Goal: Task Accomplishment & Management: Manage account settings

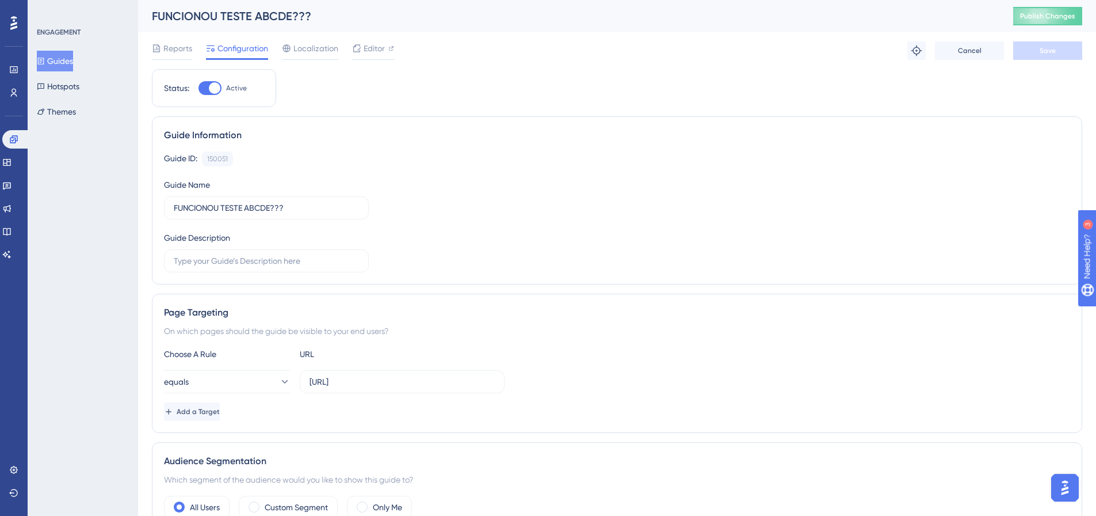
click at [176, 39] on div "Reports Configuration Localization Editor Troubleshoot Cancel Save" at bounding box center [617, 50] width 930 height 37
click at [177, 48] on span "Reports" at bounding box center [177, 48] width 29 height 14
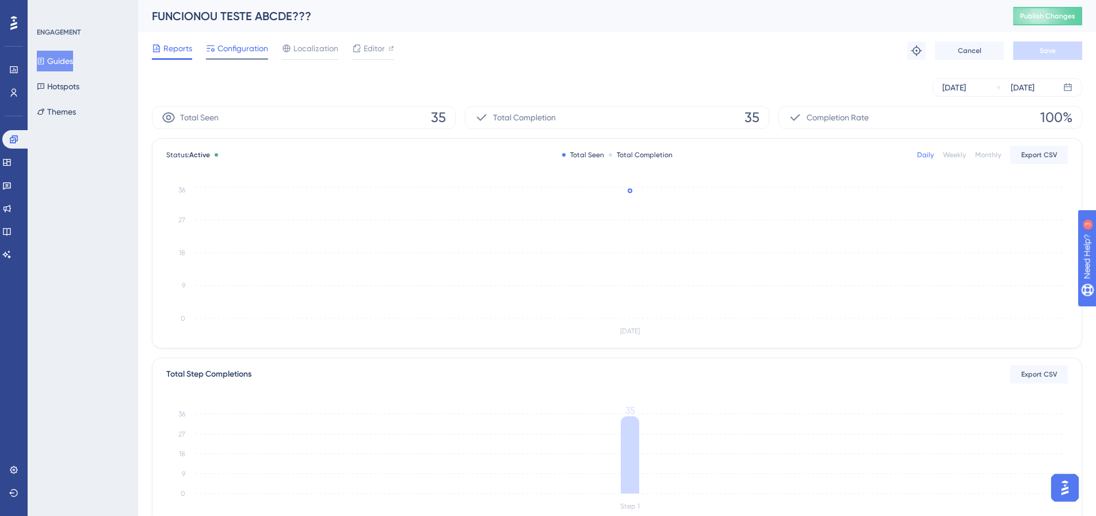
click at [223, 56] on div "Configuration" at bounding box center [237, 50] width 62 height 18
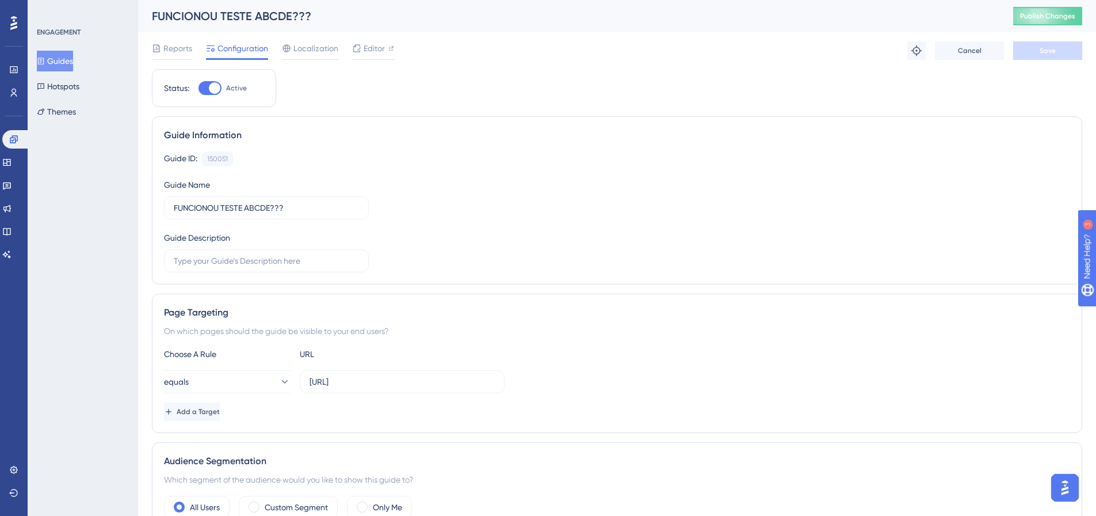
click at [197, 52] on div "Reports Configuration Localization Editor" at bounding box center [273, 50] width 242 height 18
click at [186, 44] on span "Reports" at bounding box center [177, 48] width 29 height 14
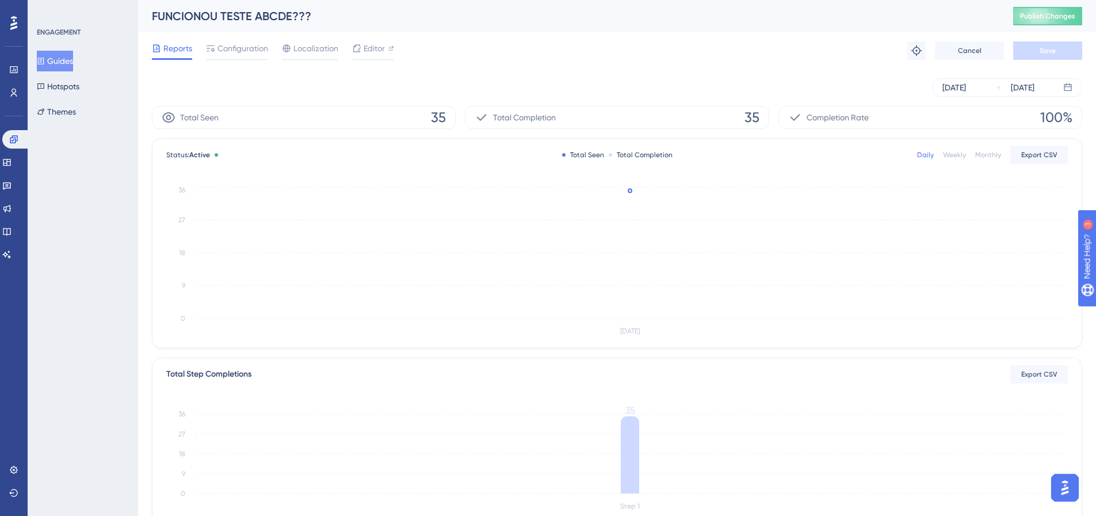
click at [241, 40] on div "Reports Configuration Localization Editor Troubleshoot Cancel Save" at bounding box center [617, 50] width 930 height 37
click at [241, 54] on span "Configuration" at bounding box center [242, 48] width 51 height 14
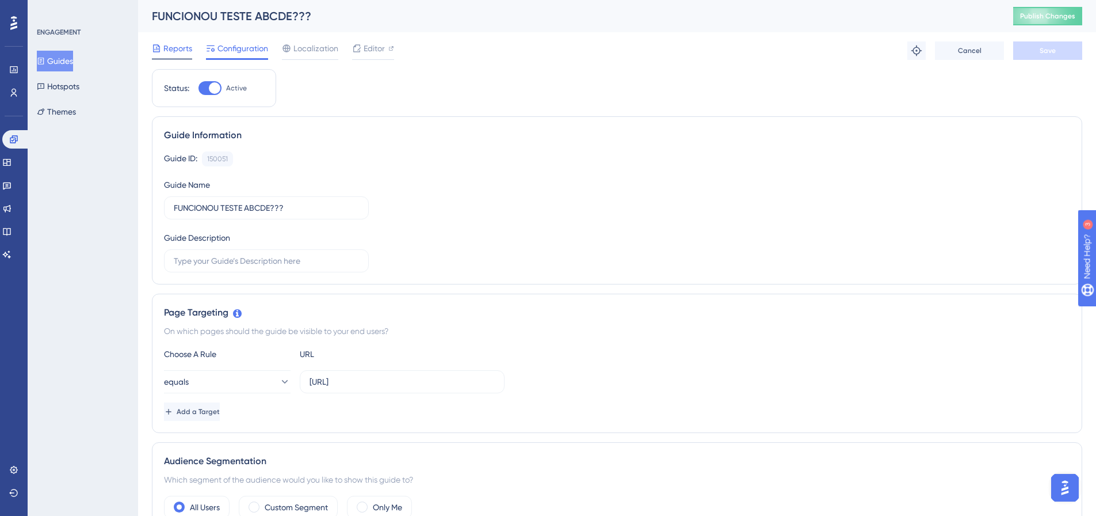
click at [182, 44] on span "Reports" at bounding box center [177, 48] width 29 height 14
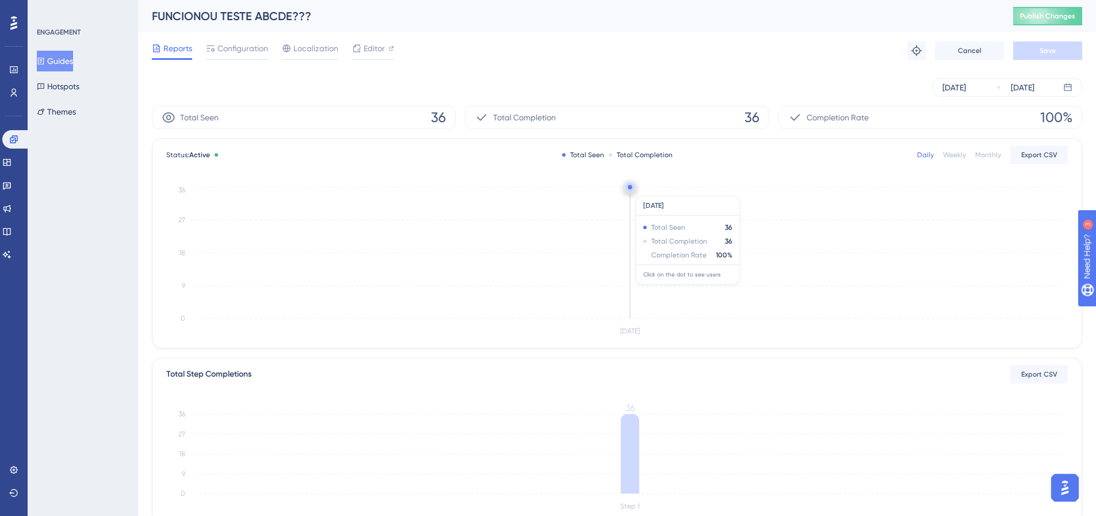
click at [628, 190] on circle at bounding box center [629, 186] width 9 height 9
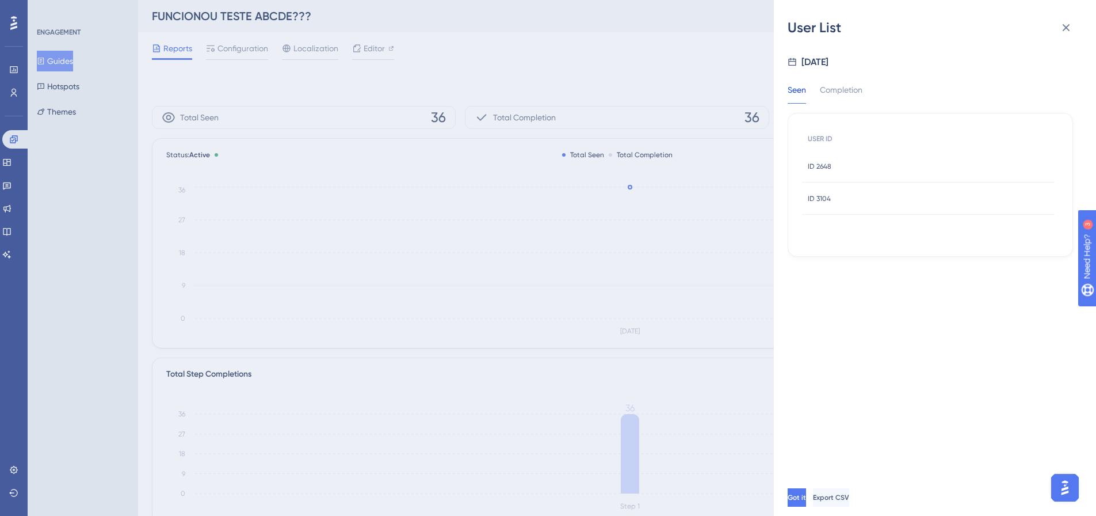
click at [826, 170] on span "ID 2648" at bounding box center [820, 166] width 24 height 9
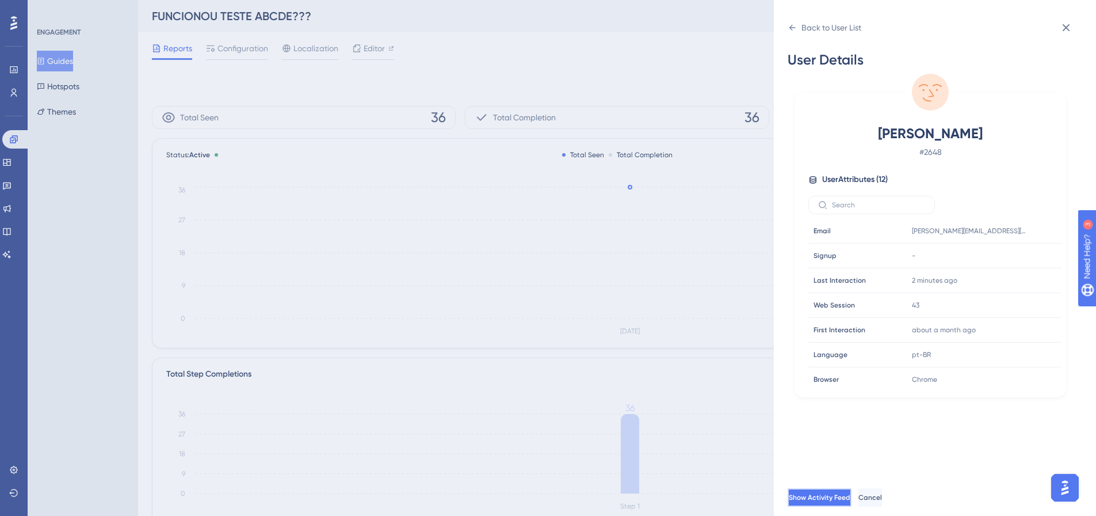
click at [850, 502] on span "Show Activity Feed" at bounding box center [820, 497] width 62 height 9
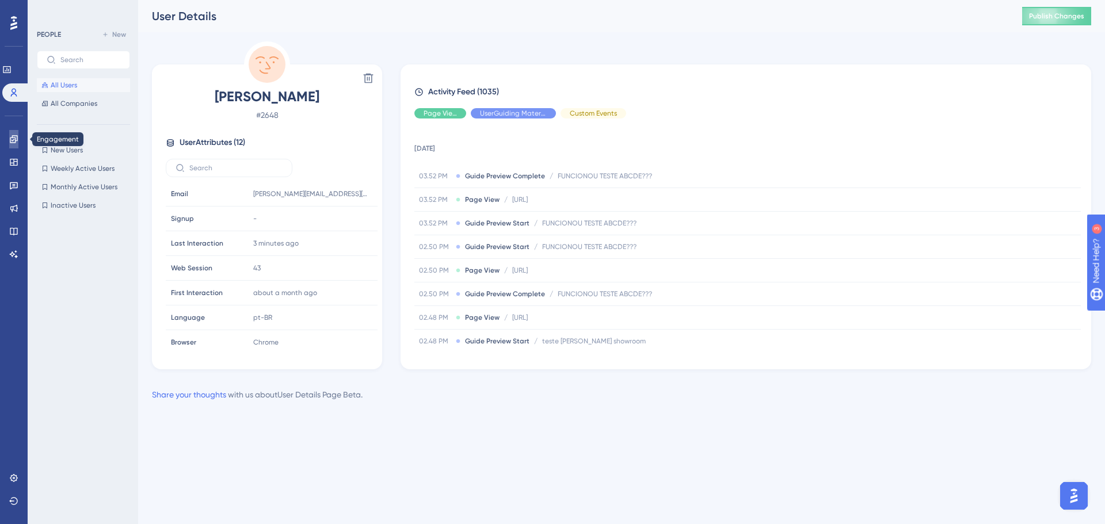
click at [13, 140] on icon at bounding box center [13, 139] width 9 height 9
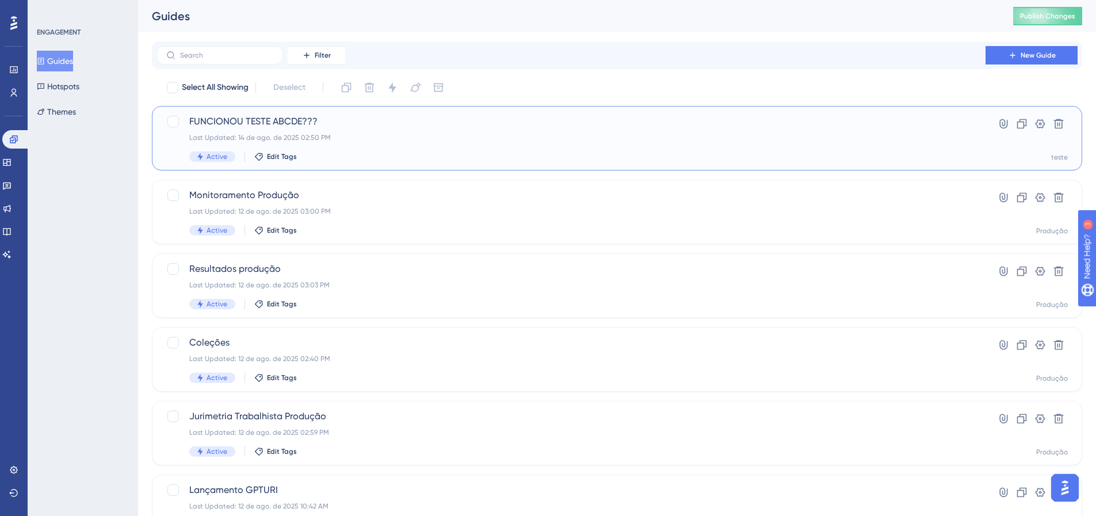
click at [396, 130] on div "FUNCIONOU TESTE ABCDE??? Last Updated: 14 de ago. de 2025 02:50 PM Active Edit …" at bounding box center [571, 138] width 764 height 47
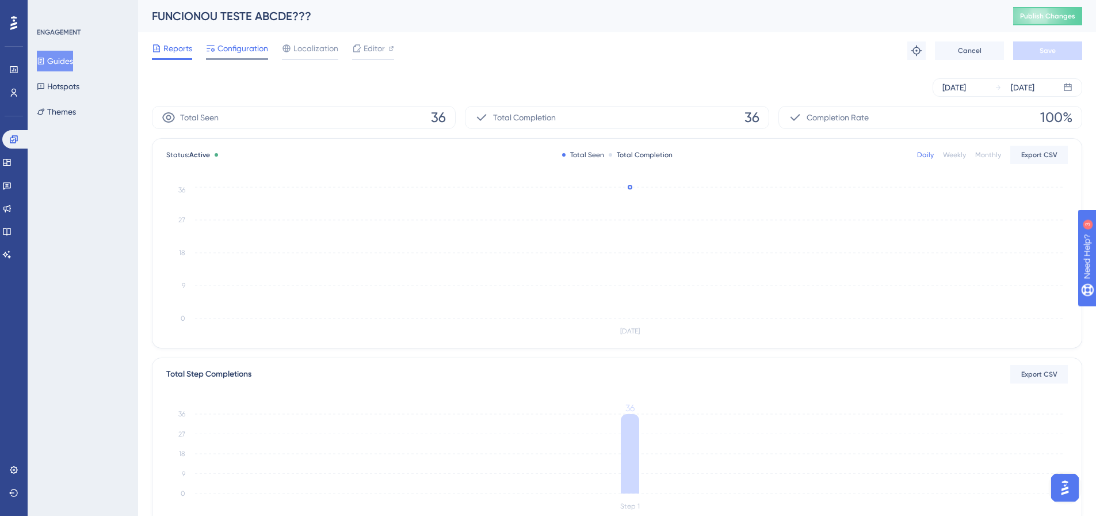
click at [253, 49] on span "Configuration" at bounding box center [242, 48] width 51 height 14
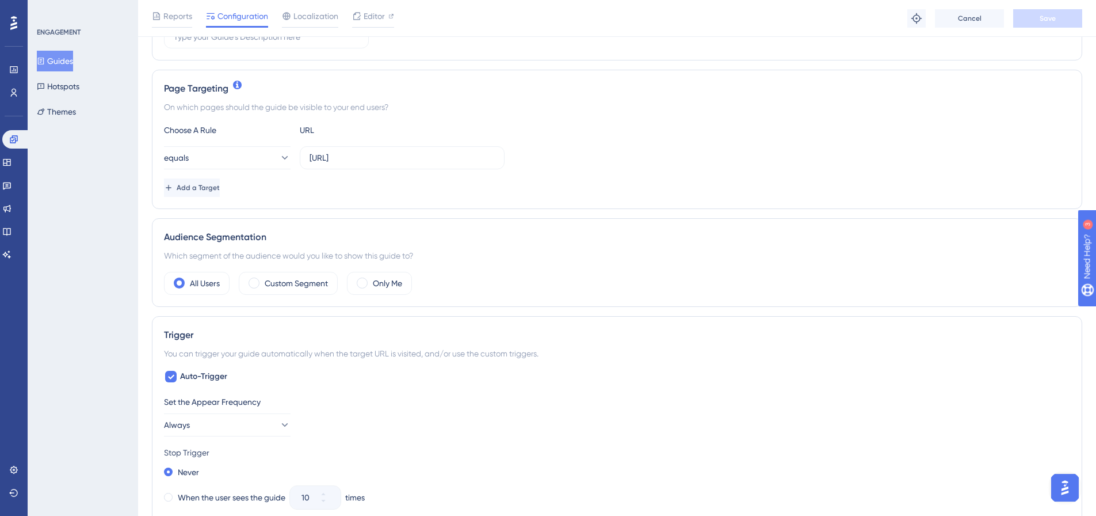
scroll to position [345, 0]
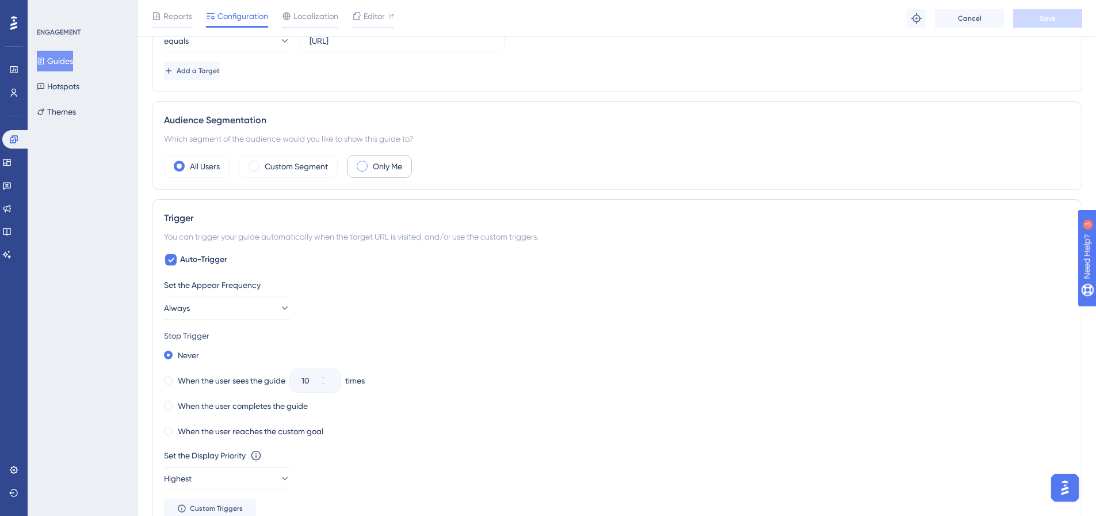
click at [400, 167] on label "Only Me" at bounding box center [387, 166] width 29 height 14
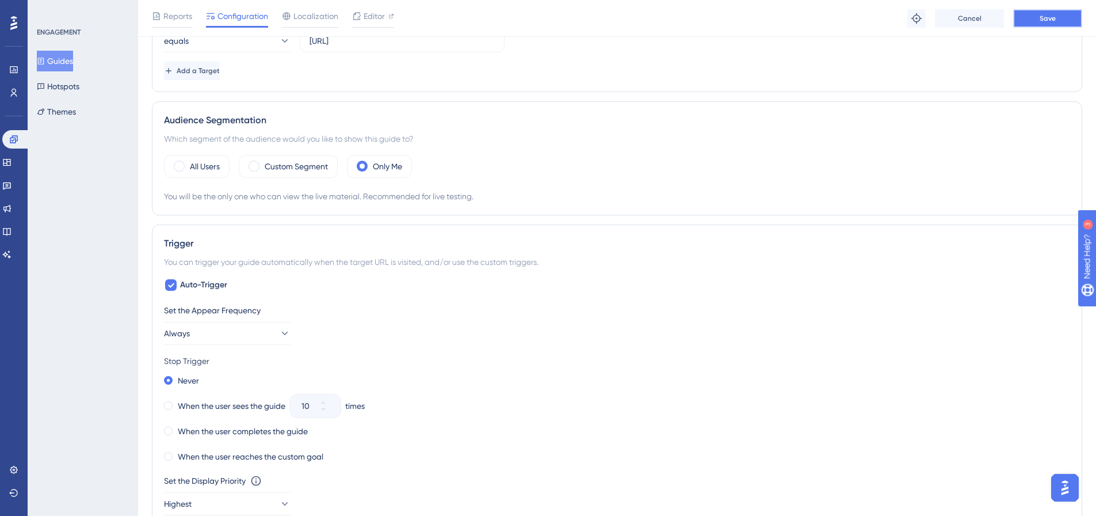
click at [1047, 26] on button "Save" at bounding box center [1047, 18] width 69 height 18
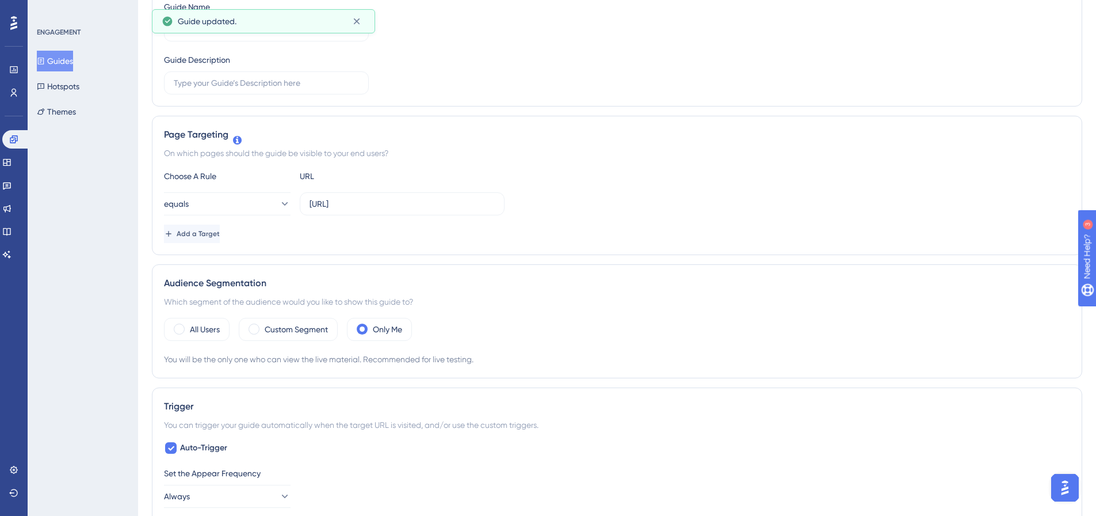
scroll to position [0, 0]
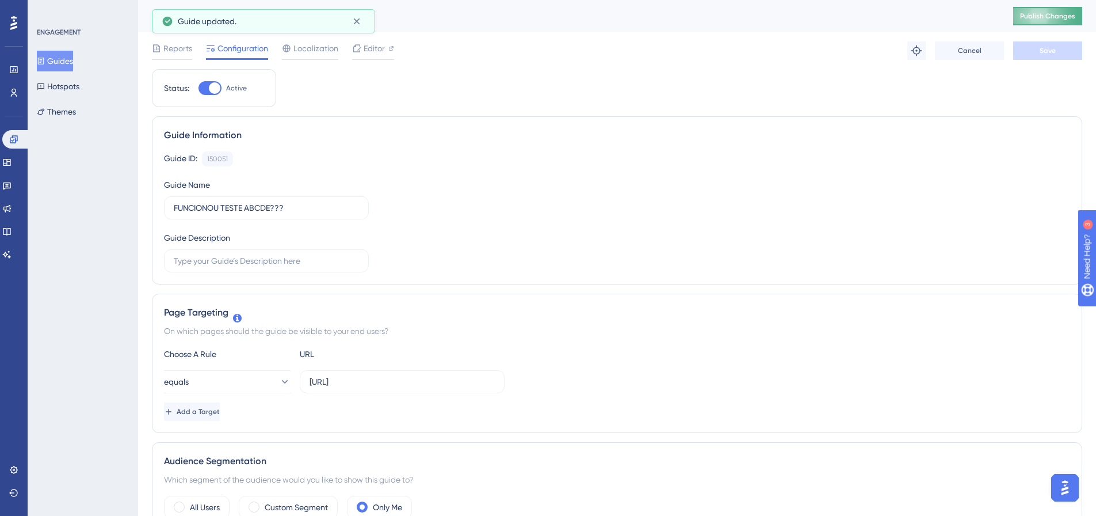
click at [1065, 12] on span "Publish Changes" at bounding box center [1047, 16] width 55 height 9
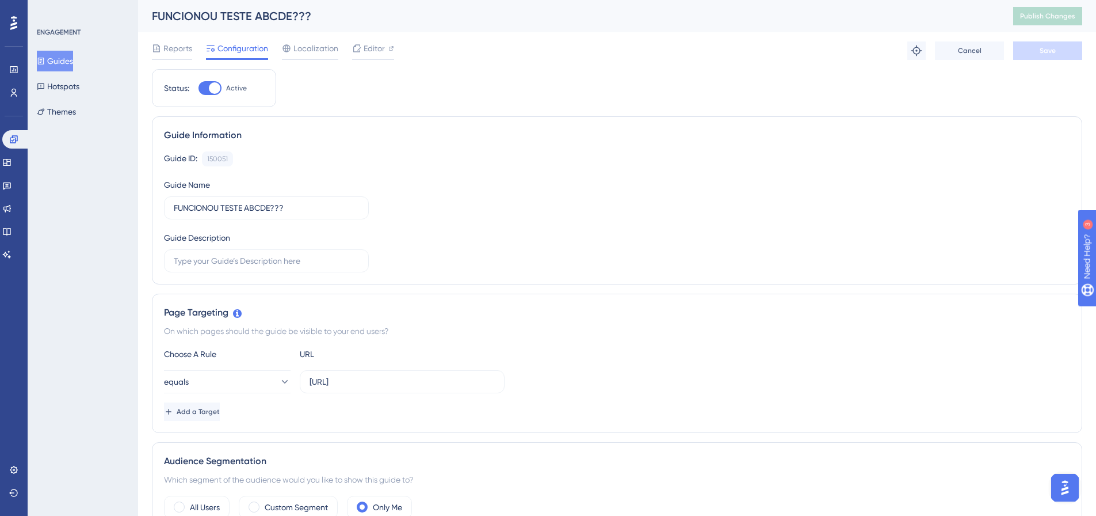
click at [40, 56] on button "Guides" at bounding box center [55, 61] width 36 height 21
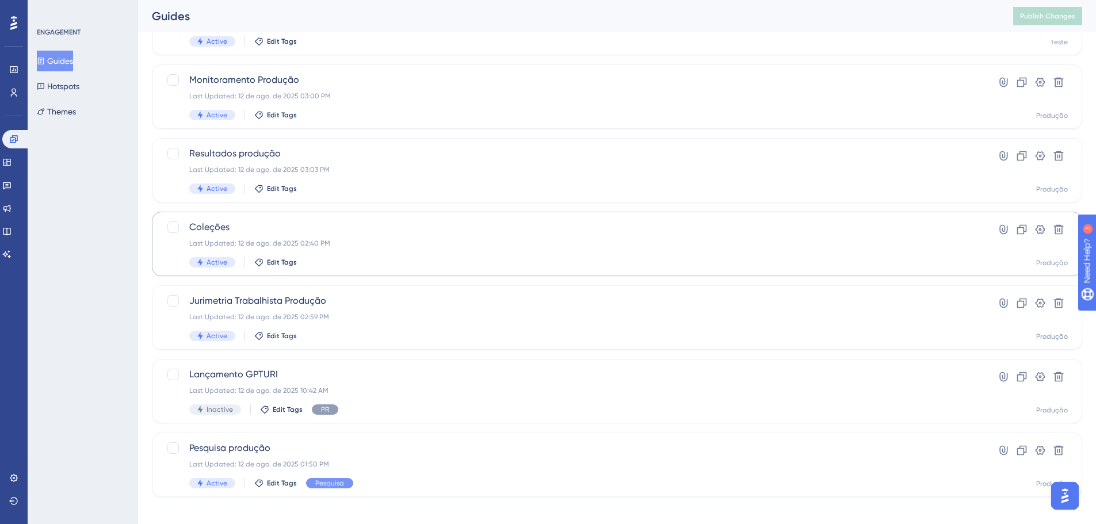
scroll to position [125, 0]
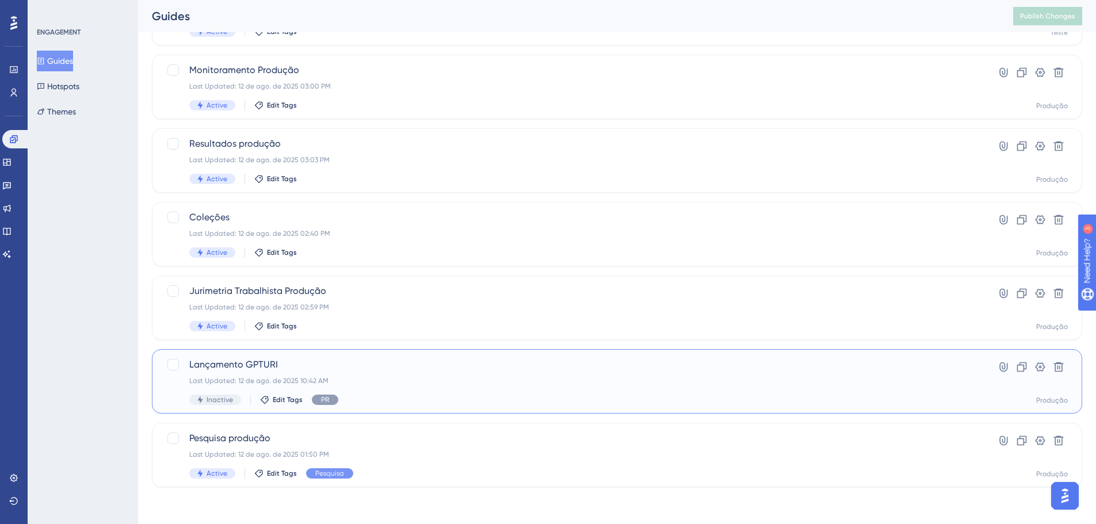
click at [379, 379] on div "Last Updated: 12 de ago. de 2025 10:42 AM" at bounding box center [571, 380] width 764 height 9
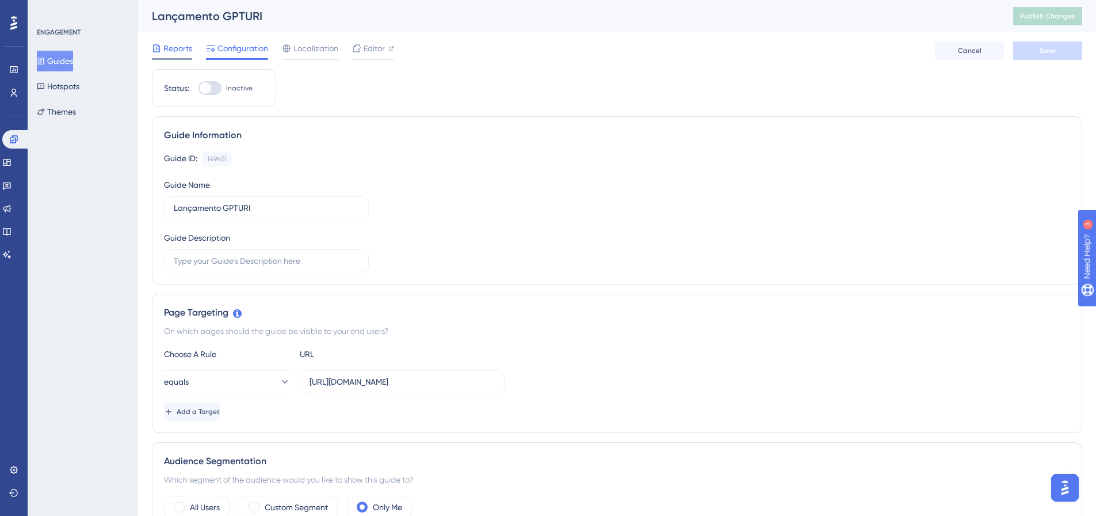
click at [190, 45] on span "Reports" at bounding box center [177, 48] width 29 height 14
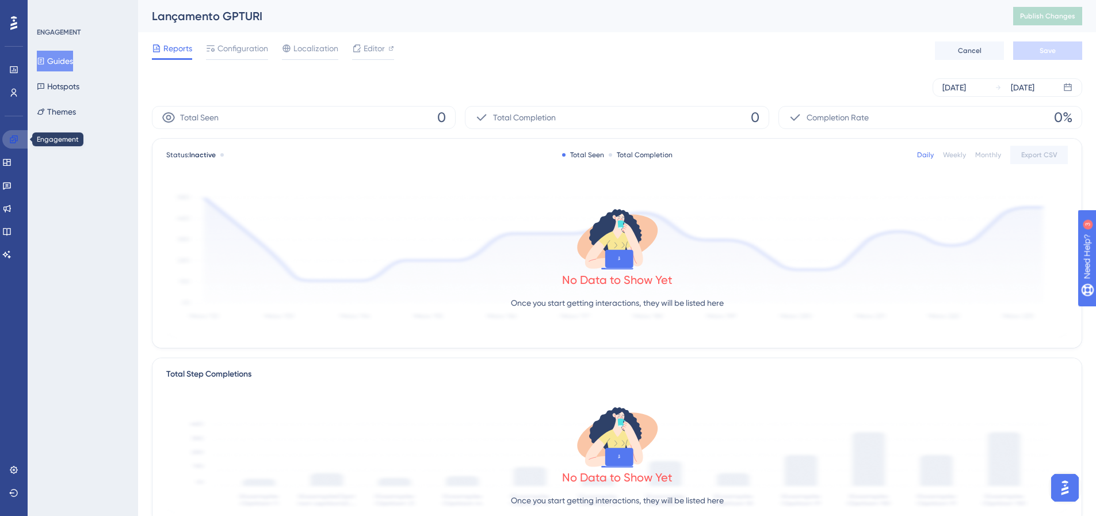
click at [17, 137] on icon at bounding box center [13, 138] width 7 height 7
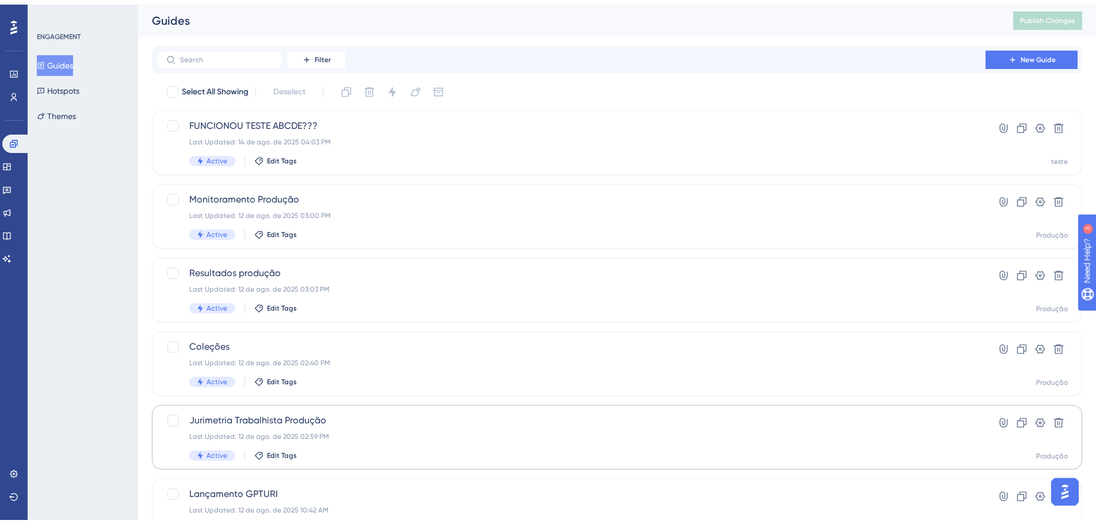
scroll to position [125, 0]
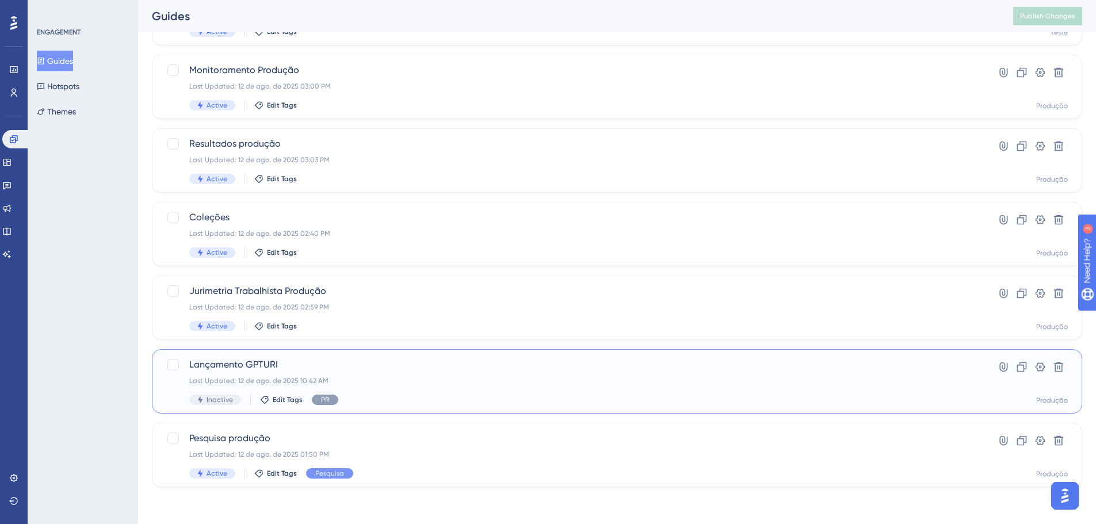
click at [397, 370] on span "Lançamento GPTURI" at bounding box center [571, 365] width 764 height 14
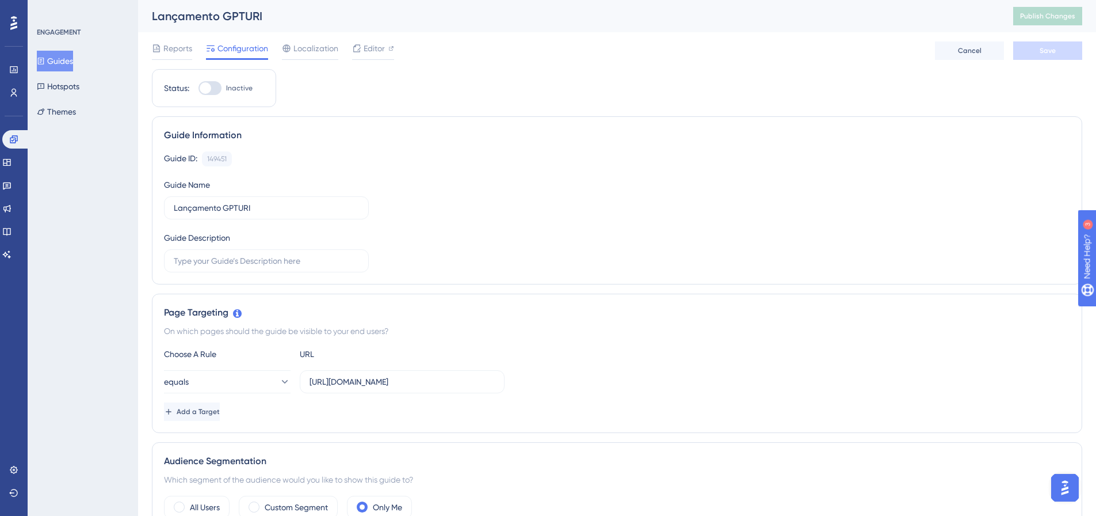
click at [62, 66] on button "Guides" at bounding box center [55, 61] width 36 height 21
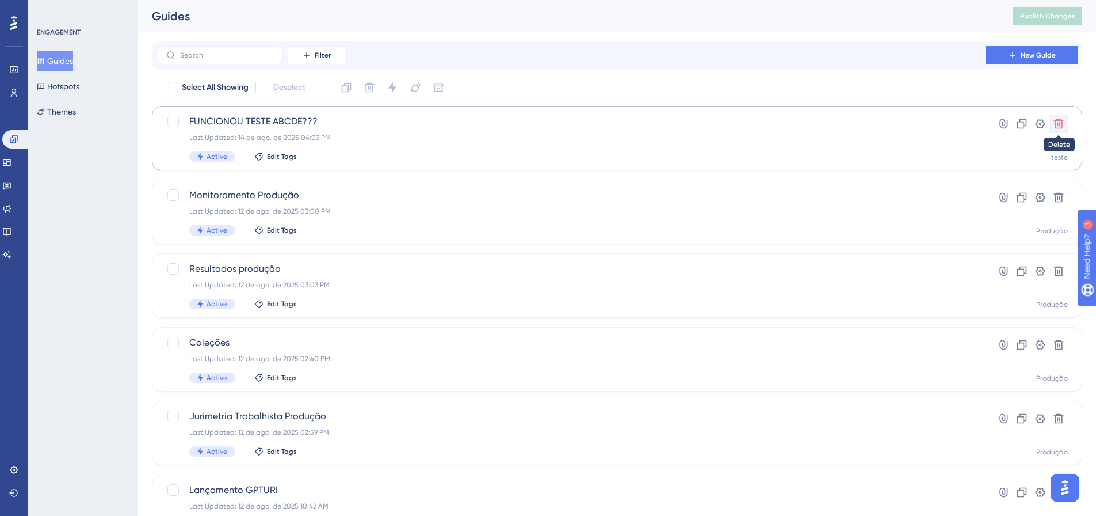
click at [1060, 124] on icon at bounding box center [1059, 124] width 12 height 12
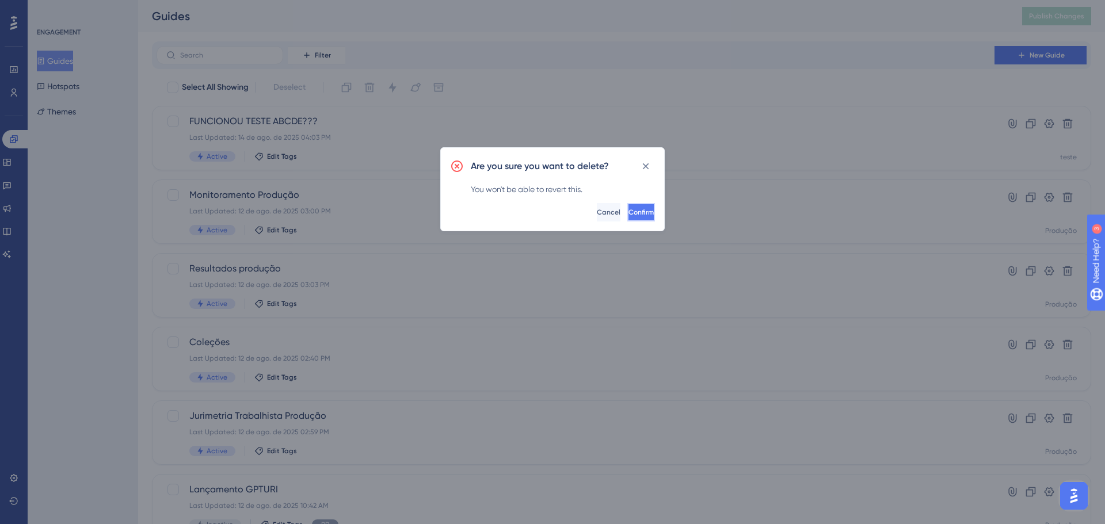
click at [627, 205] on button "Confirm" at bounding box center [641, 212] width 28 height 18
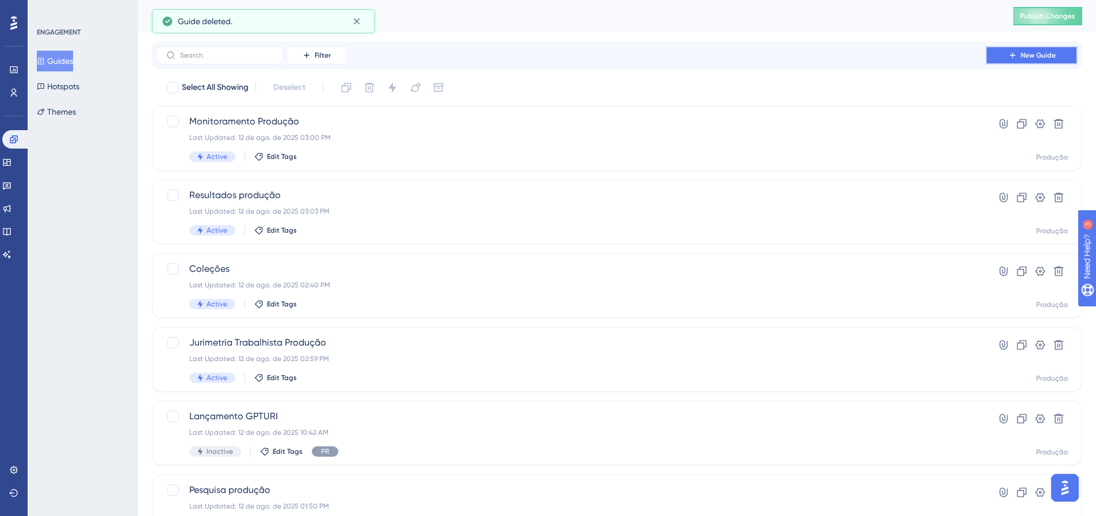
click at [1018, 49] on button "New Guide" at bounding box center [1032, 55] width 92 height 18
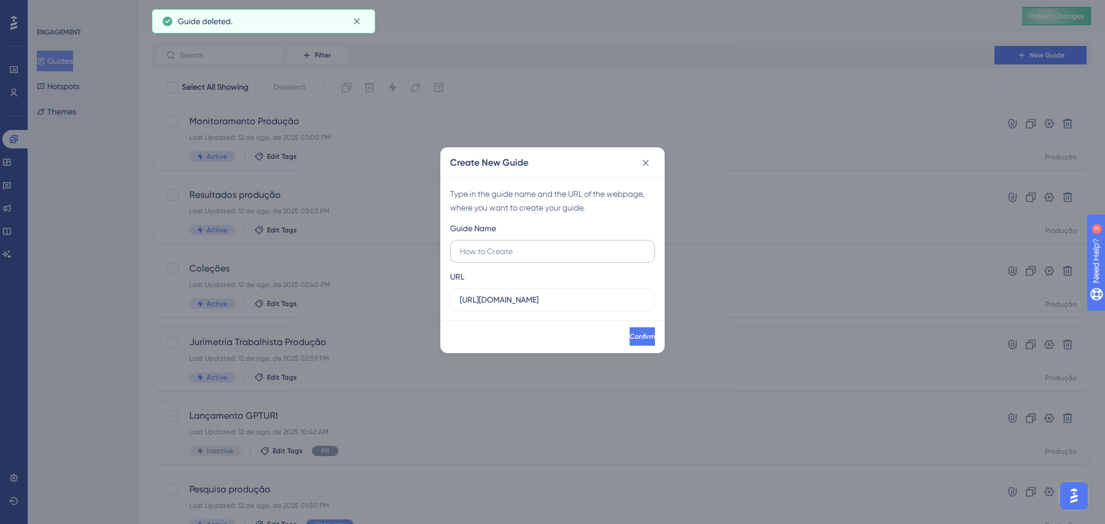
click at [558, 250] on input "text" at bounding box center [552, 251] width 185 height 13
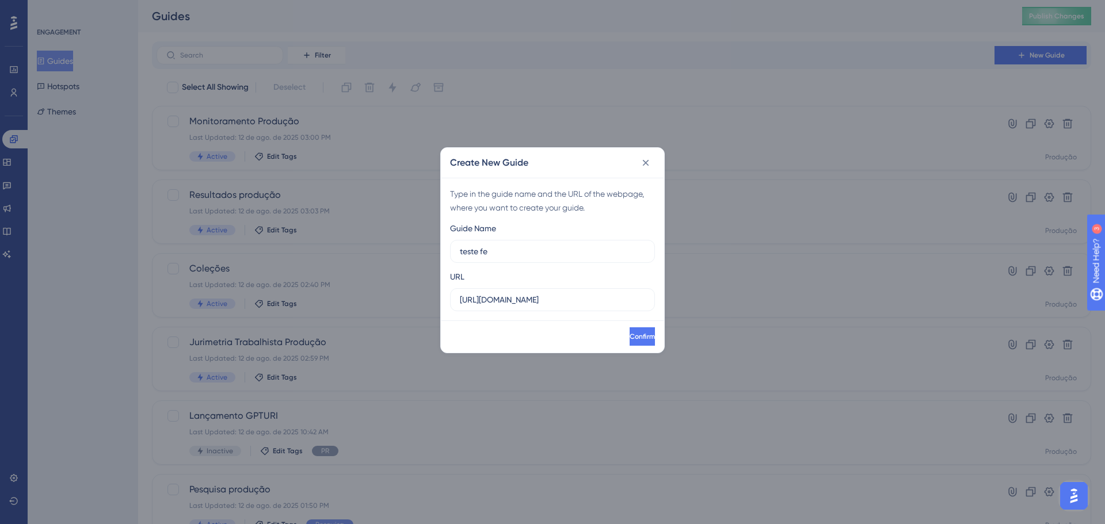
type input "teste fe"
click at [554, 301] on input "https://app.turivius.com" at bounding box center [552, 299] width 185 height 13
paste input "://localhost:3000/pesquisa"
type input "http://localhost:3000/pesquisa"
click at [628, 338] on span "Confirm" at bounding box center [640, 336] width 25 height 9
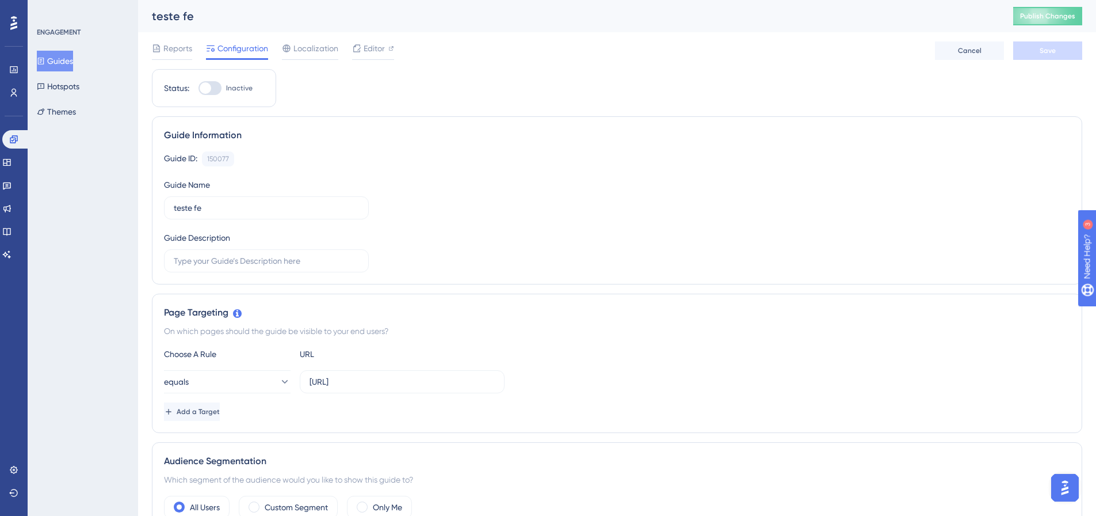
click at [216, 83] on div at bounding box center [210, 88] width 23 height 14
click at [199, 88] on input "Inactive" at bounding box center [198, 88] width 1 height 1
checkbox input "true"
click at [430, 380] on input "http://localhost:3000/pesquisa" at bounding box center [402, 381] width 185 height 13
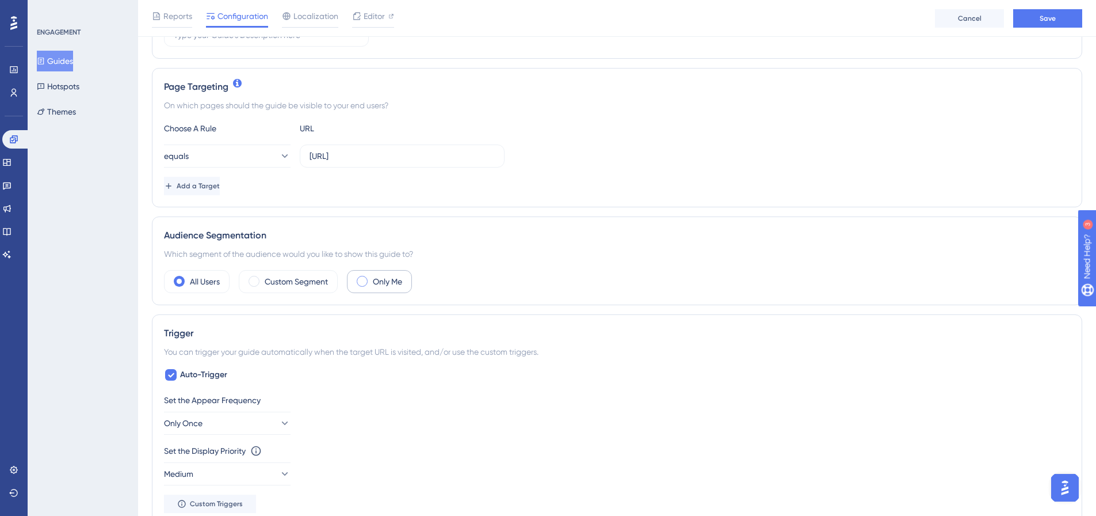
click at [391, 292] on div "Only Me" at bounding box center [379, 281] width 65 height 23
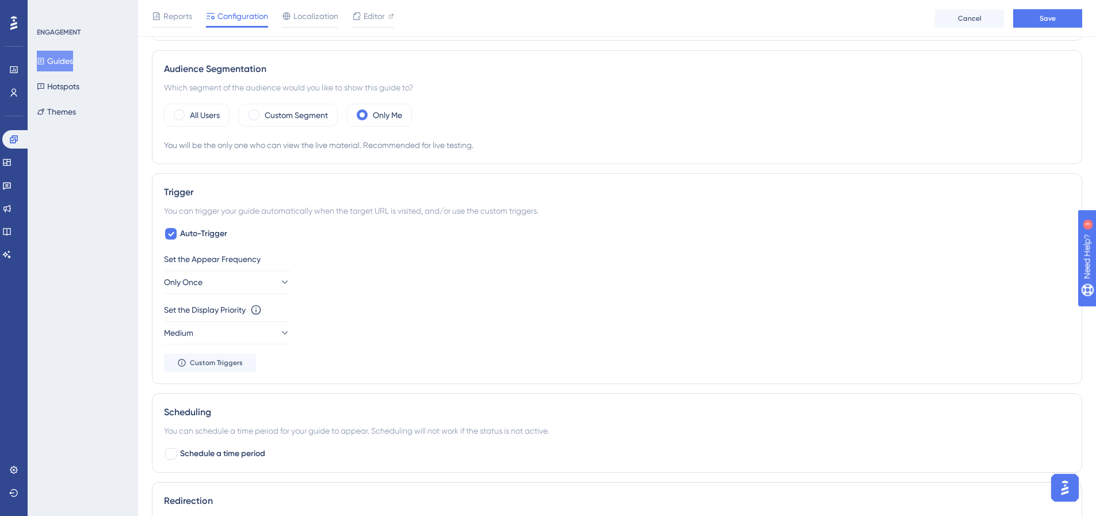
scroll to position [403, 0]
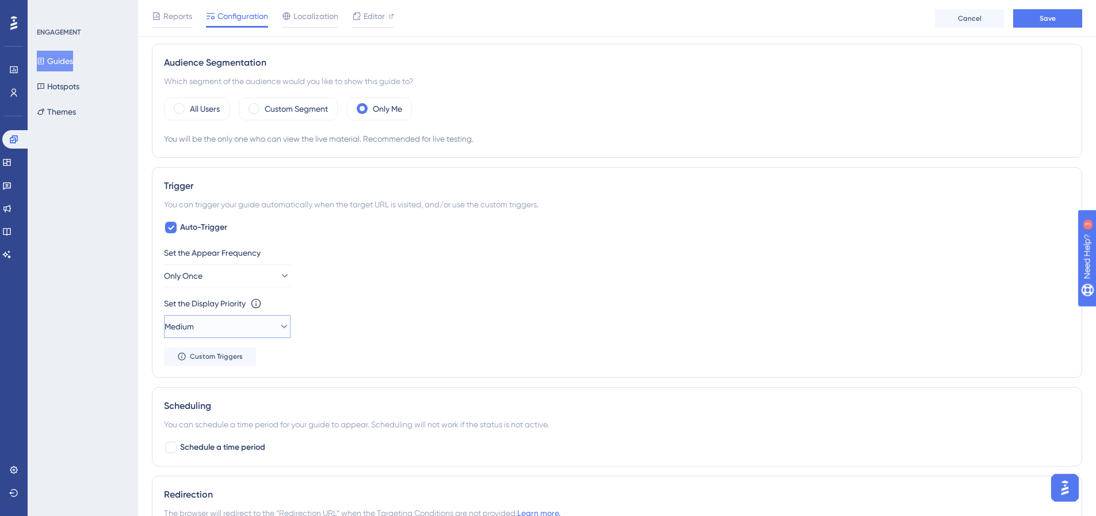
click at [249, 331] on button "Medium" at bounding box center [227, 326] width 127 height 23
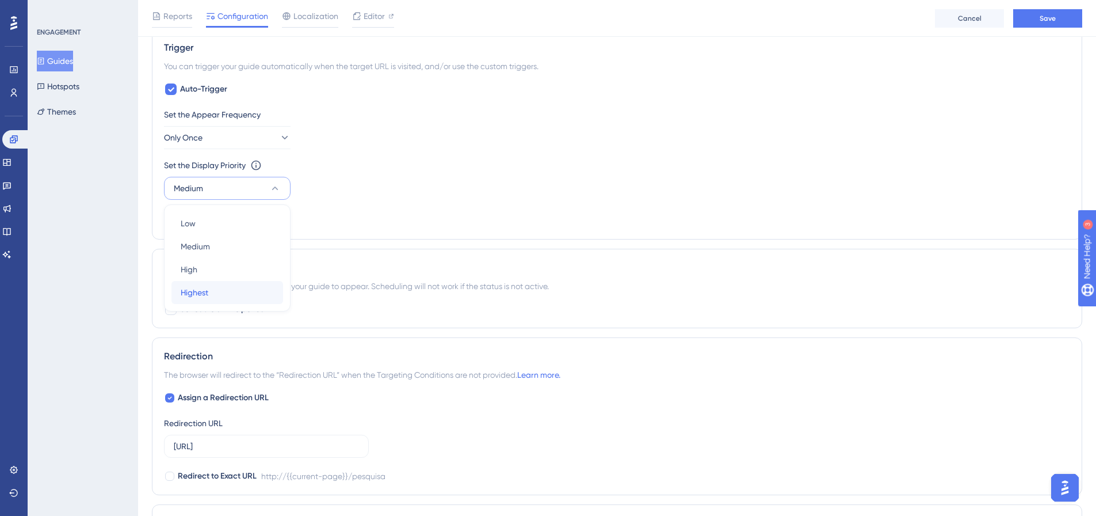
click at [197, 298] on span "Highest" at bounding box center [195, 292] width 28 height 14
click at [203, 134] on span "Only Once" at bounding box center [184, 138] width 39 height 14
click at [232, 309] on div "Always Always" at bounding box center [227, 310] width 93 height 23
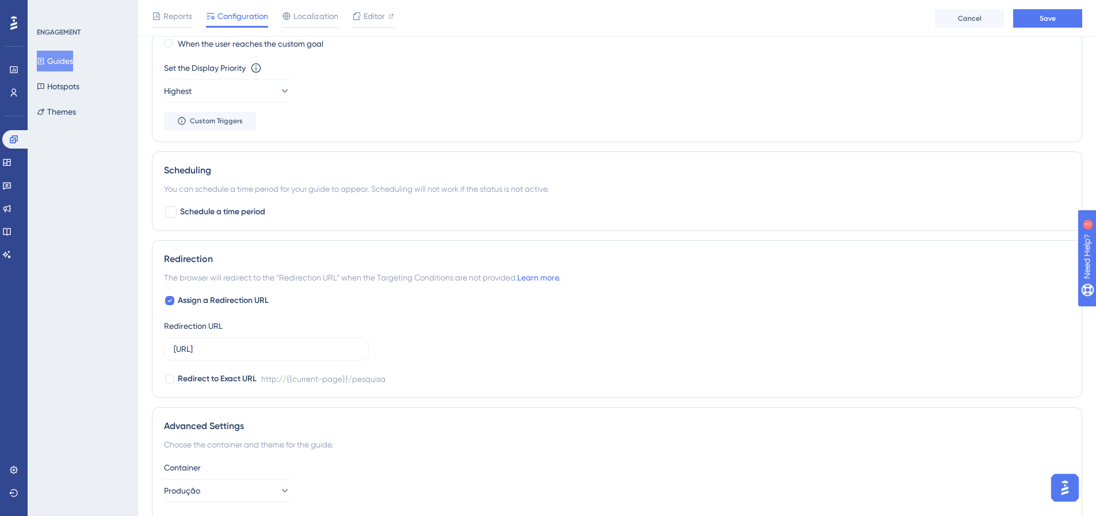
scroll to position [771, 0]
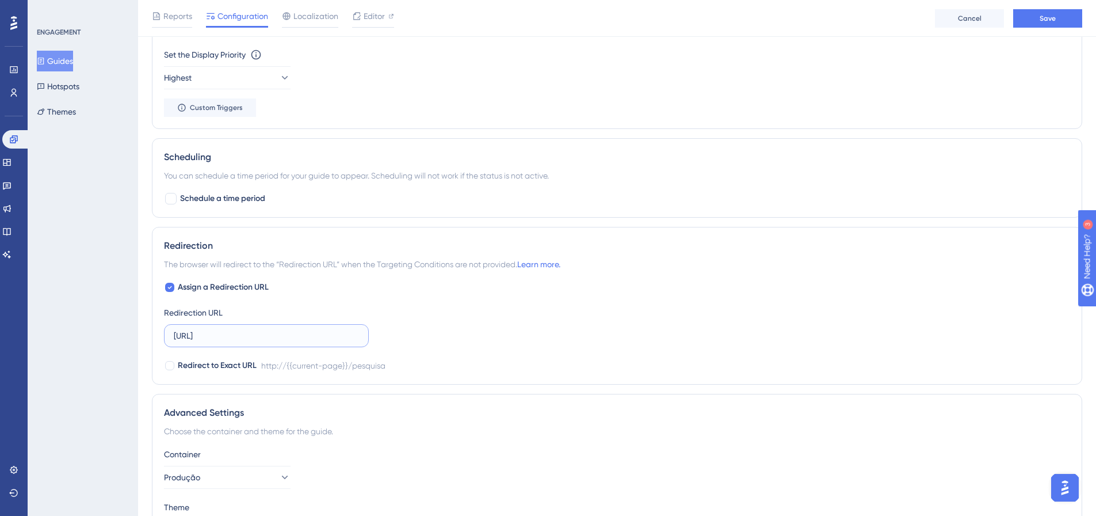
click at [321, 335] on input "http://localhost:3000/pesquisa" at bounding box center [266, 335] width 185 height 13
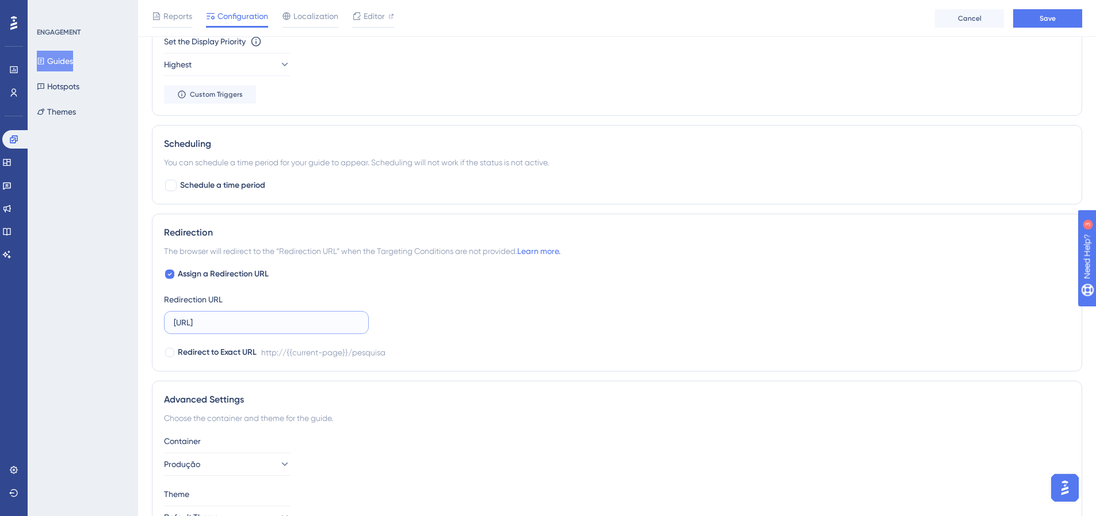
scroll to position [855, 0]
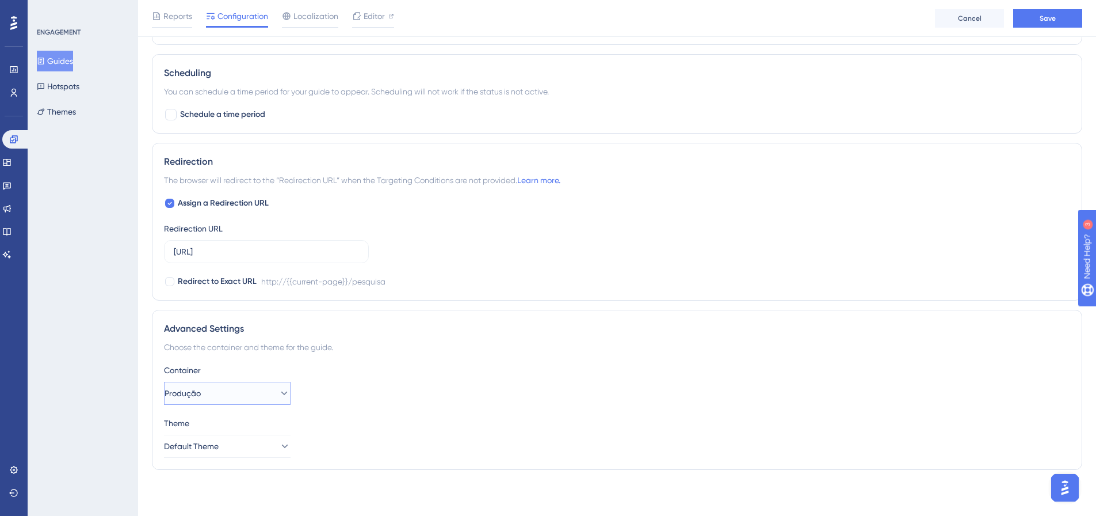
click at [278, 388] on icon at bounding box center [284, 393] width 12 height 12
click at [407, 381] on div "Container Produção Produção Produção teste teste" at bounding box center [617, 383] width 906 height 41
click at [1036, 26] on button "Save" at bounding box center [1047, 18] width 69 height 18
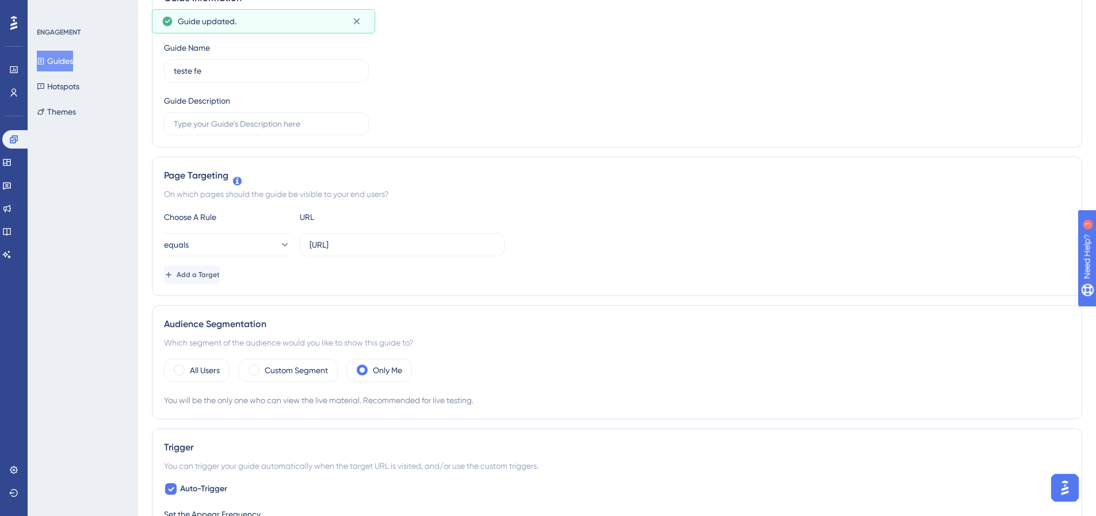
scroll to position [0, 0]
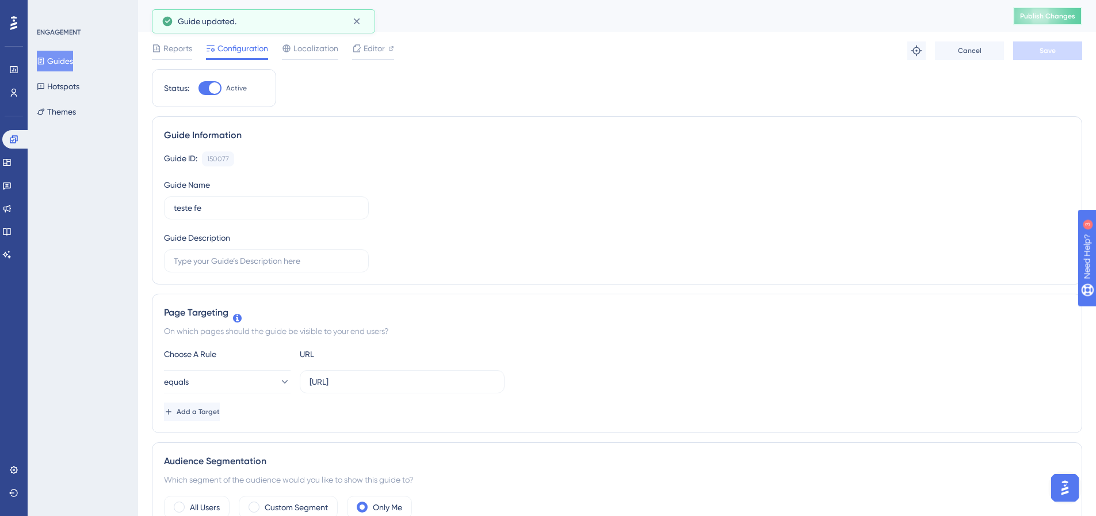
click at [1036, 19] on span "Publish Changes" at bounding box center [1047, 16] width 55 height 9
click at [173, 53] on span "Reports" at bounding box center [177, 48] width 29 height 14
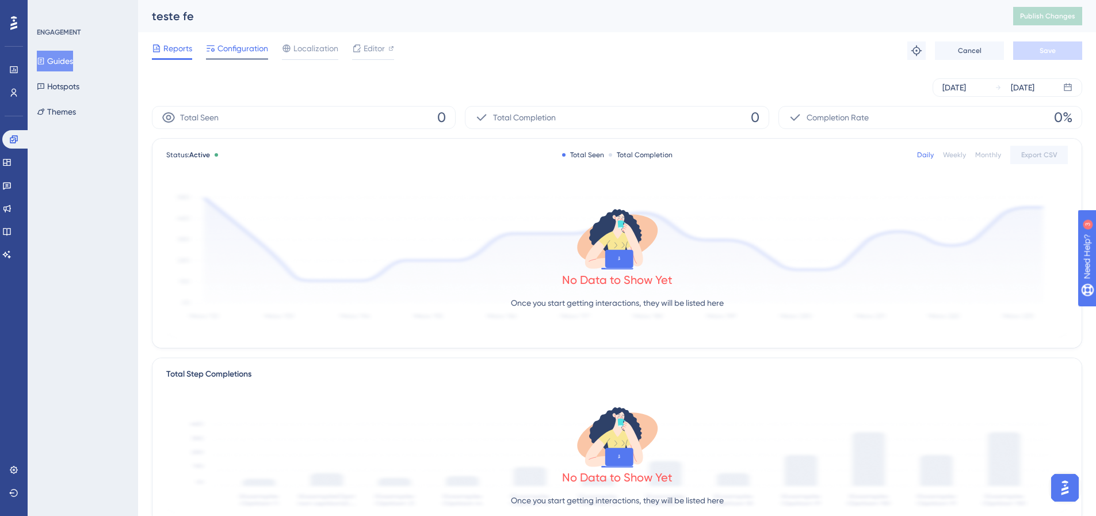
click at [254, 45] on span "Configuration" at bounding box center [242, 48] width 51 height 14
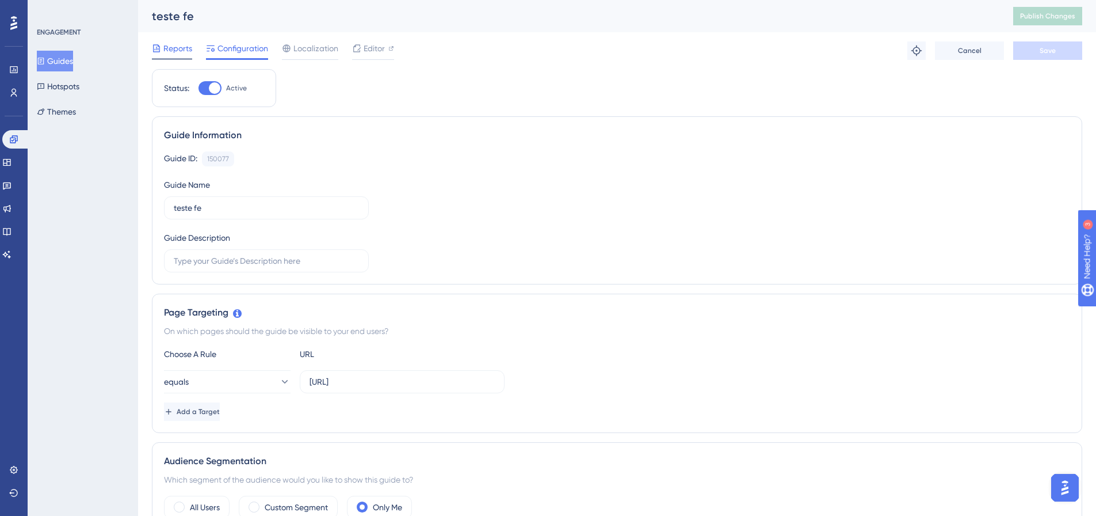
click at [192, 54] on span "Reports" at bounding box center [177, 48] width 29 height 14
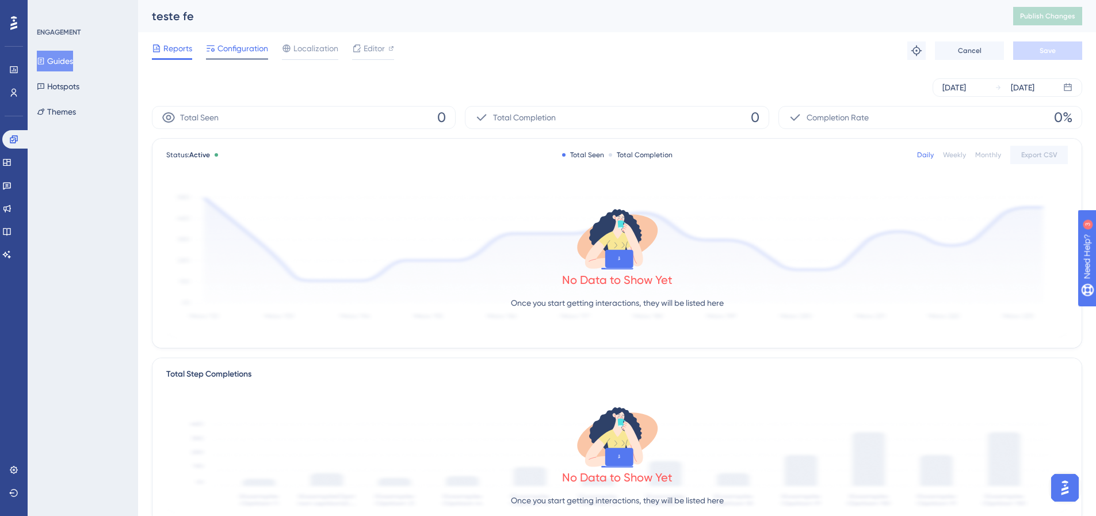
click at [219, 45] on span "Configuration" at bounding box center [242, 48] width 51 height 14
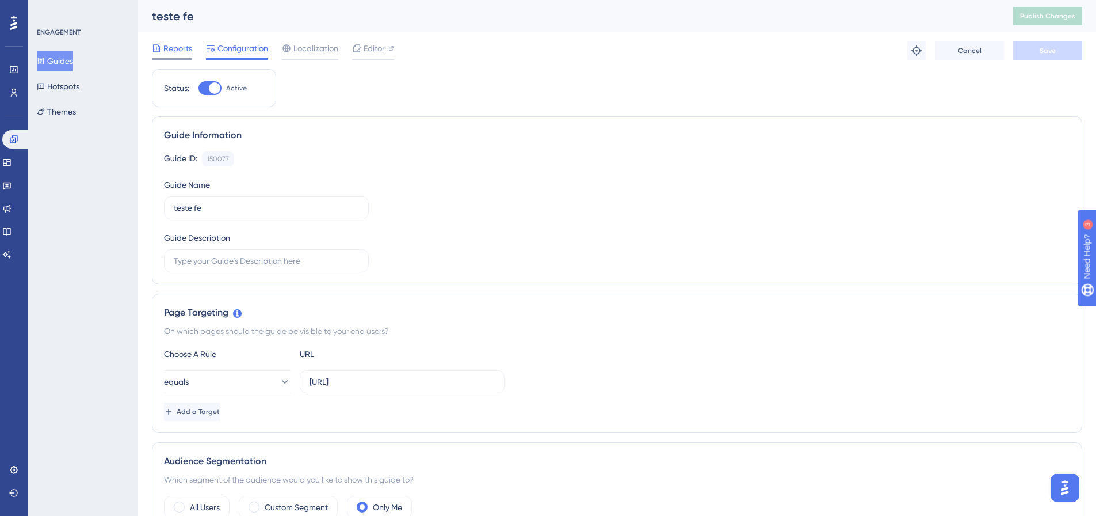
click at [167, 48] on span "Reports" at bounding box center [177, 48] width 29 height 14
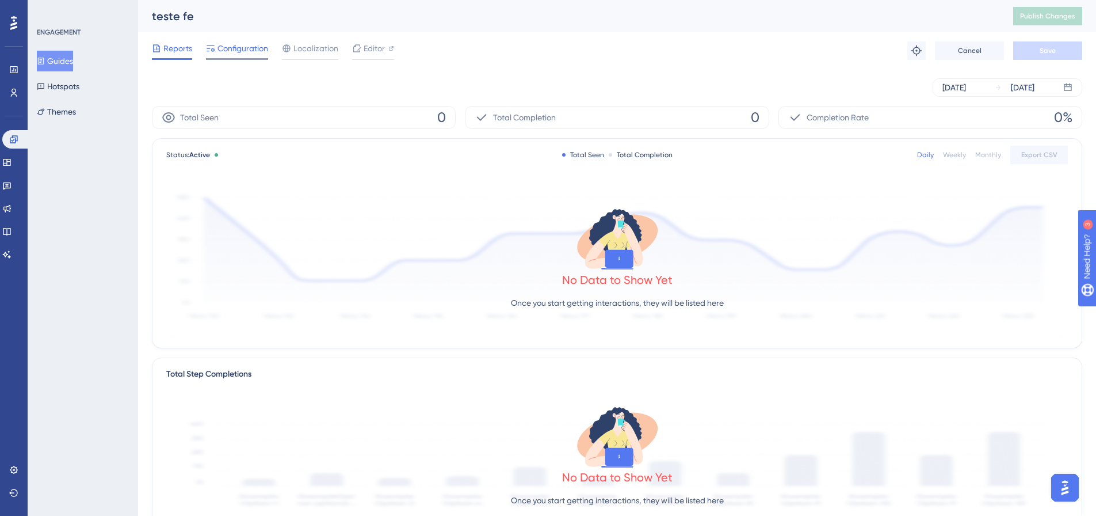
click at [247, 44] on span "Configuration" at bounding box center [242, 48] width 51 height 14
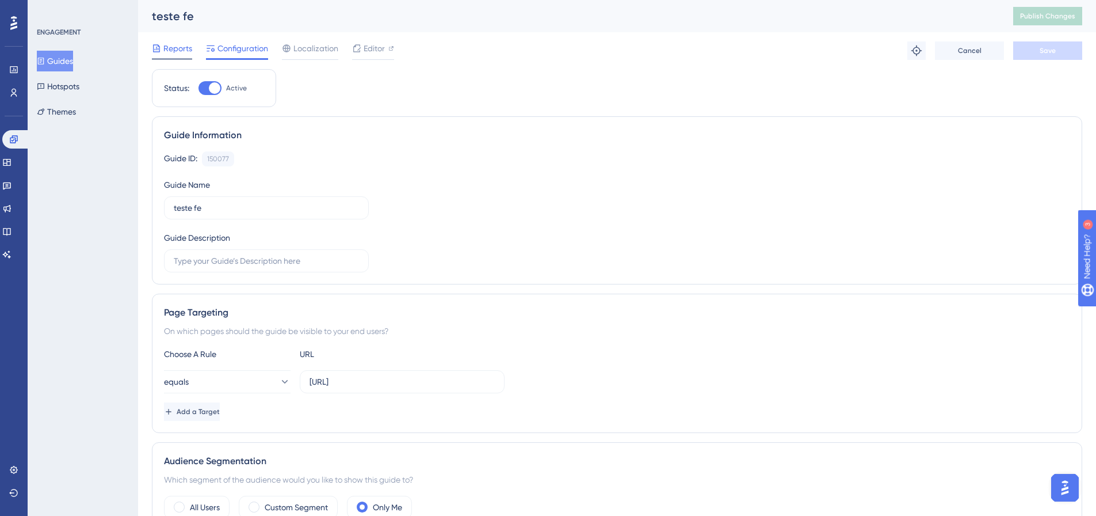
click at [177, 45] on span "Reports" at bounding box center [177, 48] width 29 height 14
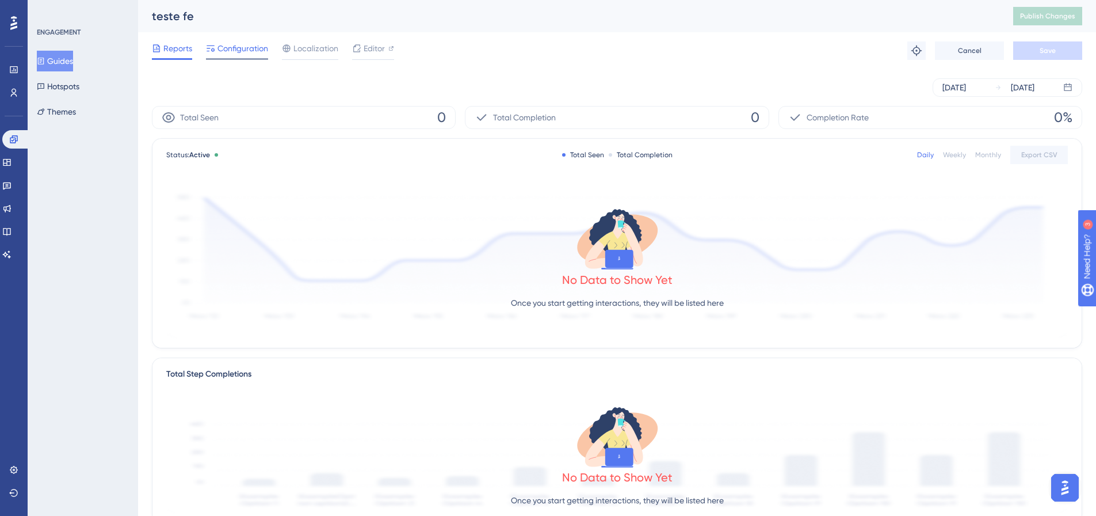
click at [232, 55] on div "Configuration" at bounding box center [237, 50] width 62 height 18
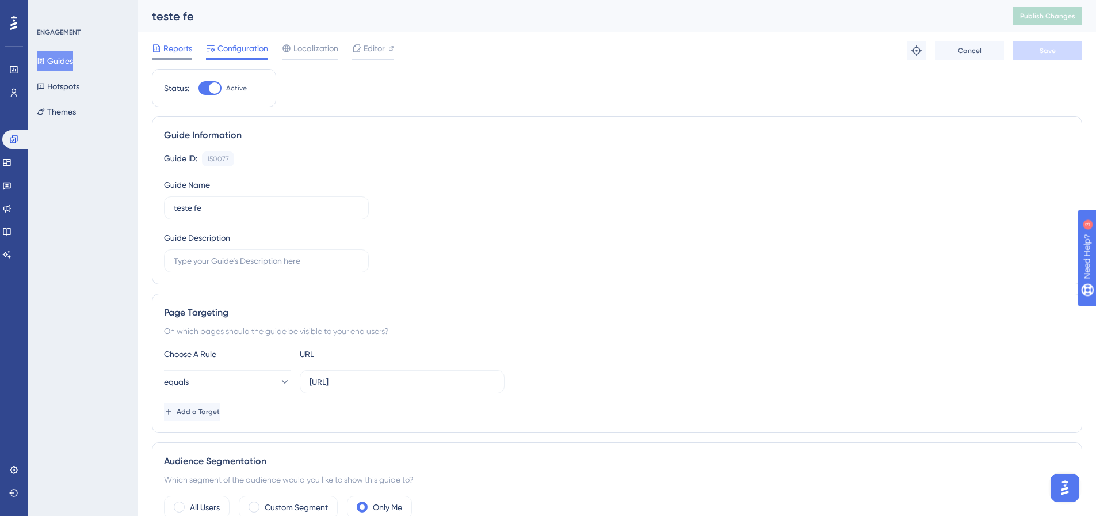
click at [183, 52] on span "Reports" at bounding box center [177, 48] width 29 height 14
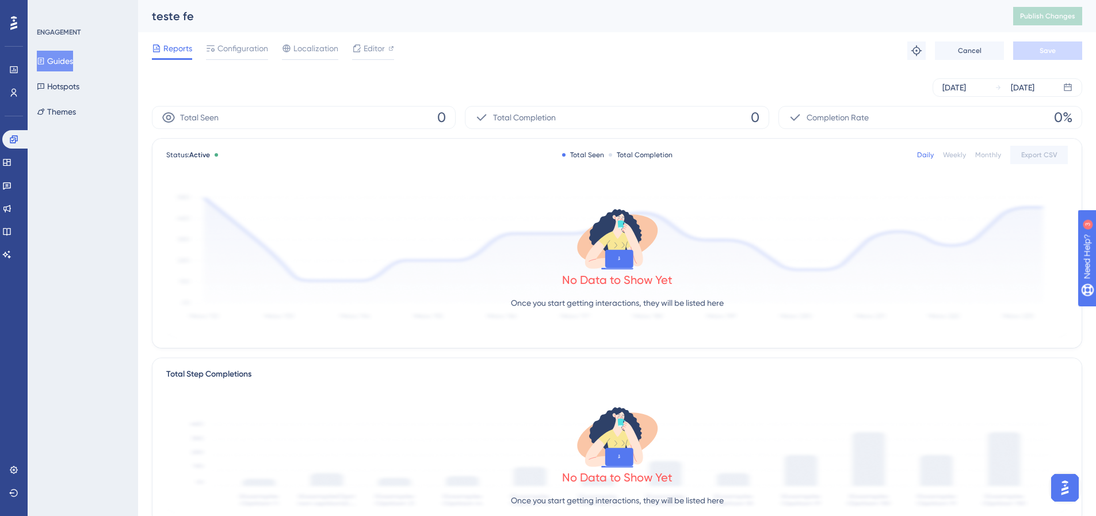
click at [203, 55] on div "Reports Configuration Localization Editor" at bounding box center [273, 50] width 242 height 18
click at [217, 49] on span "Configuration" at bounding box center [242, 48] width 51 height 14
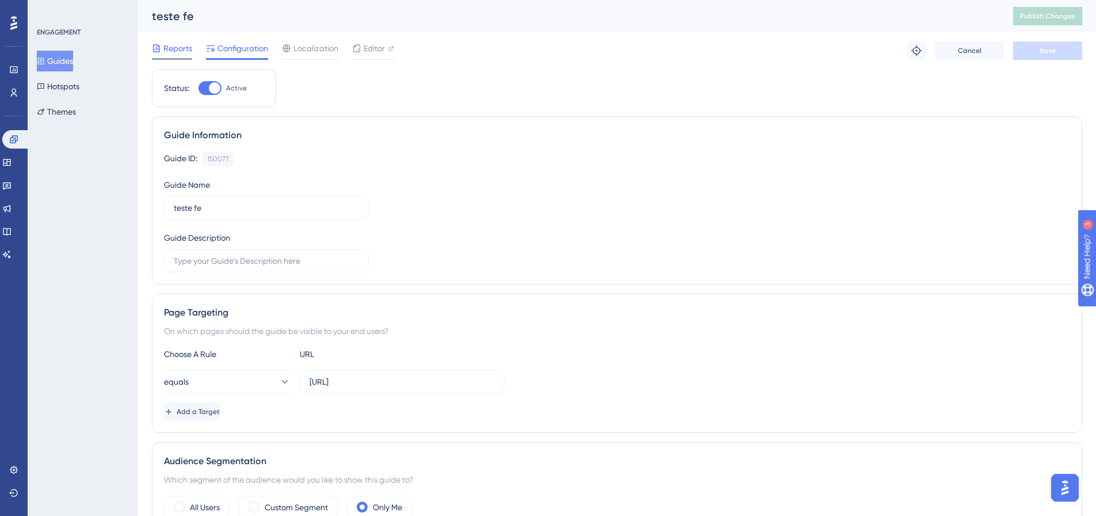
click at [179, 41] on span "Reports" at bounding box center [177, 48] width 29 height 14
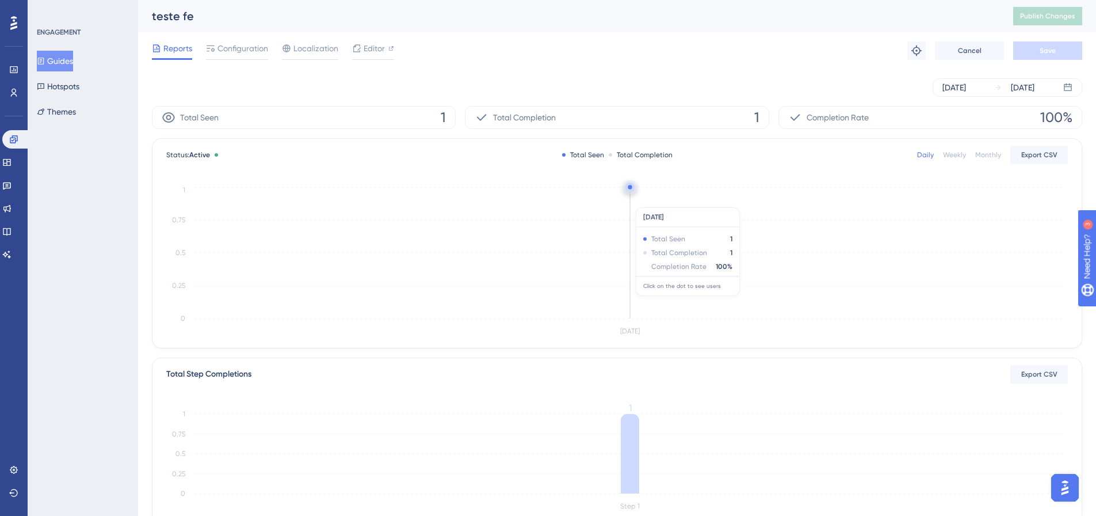
click at [639, 199] on icon "Aug 14 0 0.25 0.5 0.75 1" at bounding box center [617, 261] width 902 height 154
click at [630, 189] on circle at bounding box center [630, 189] width 1 height 1
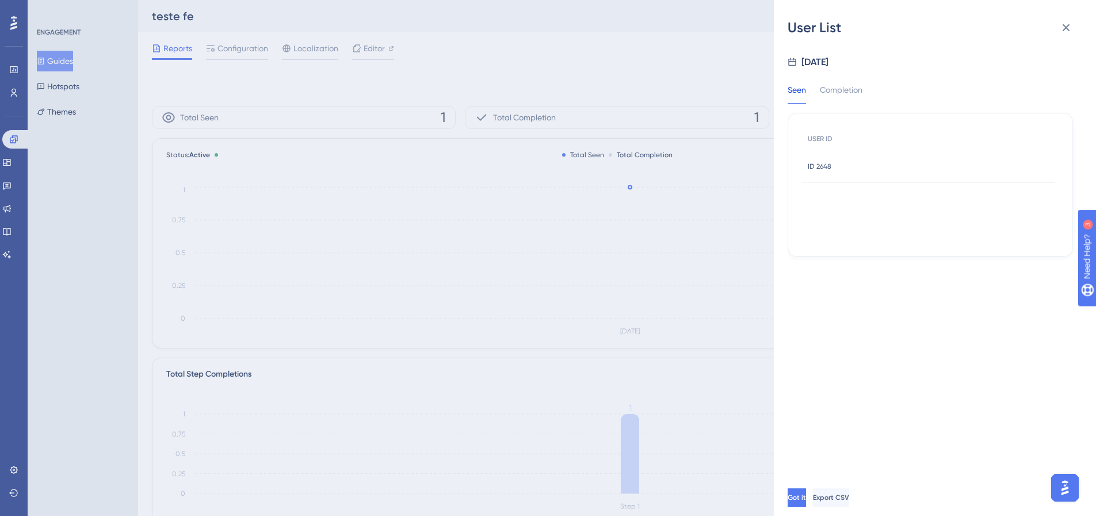
click at [843, 169] on div "ID 2648 ID 2648" at bounding box center [928, 166] width 253 height 32
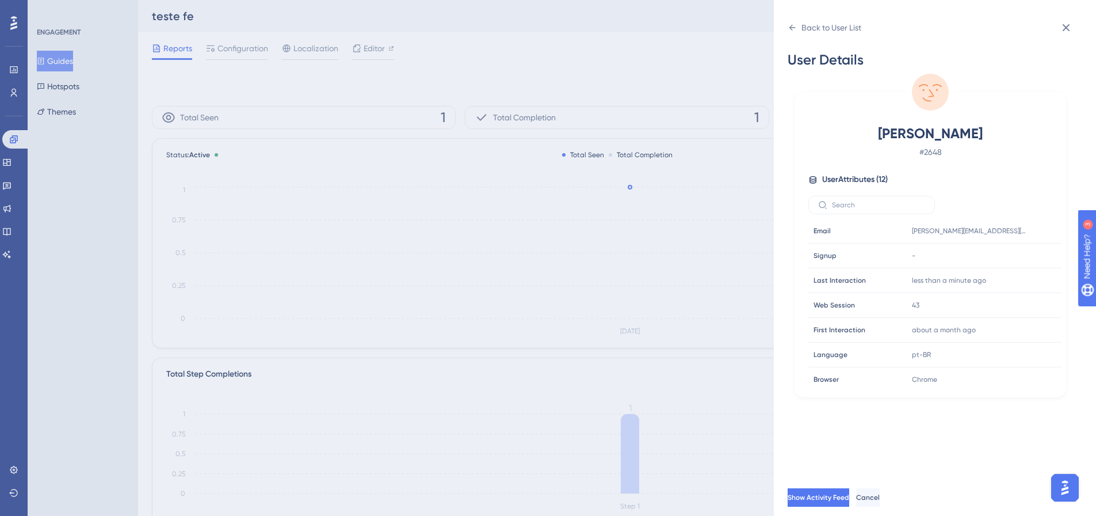
click at [619, 68] on div "Back to User List User Details Felipe # 2648 User Attributes ( 12 ) Email Email…" at bounding box center [548, 258] width 1096 height 516
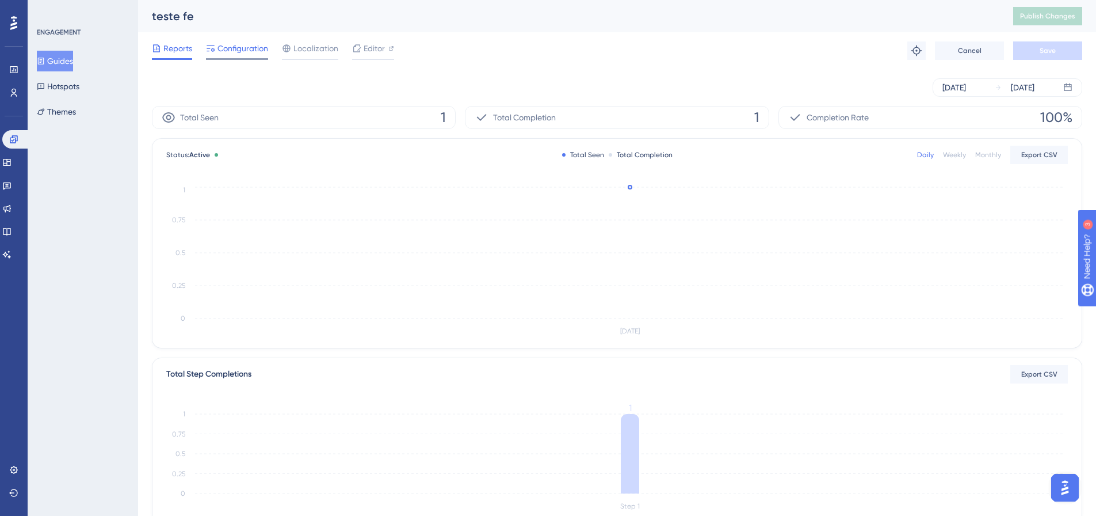
click at [216, 46] on div "Configuration" at bounding box center [237, 48] width 62 height 14
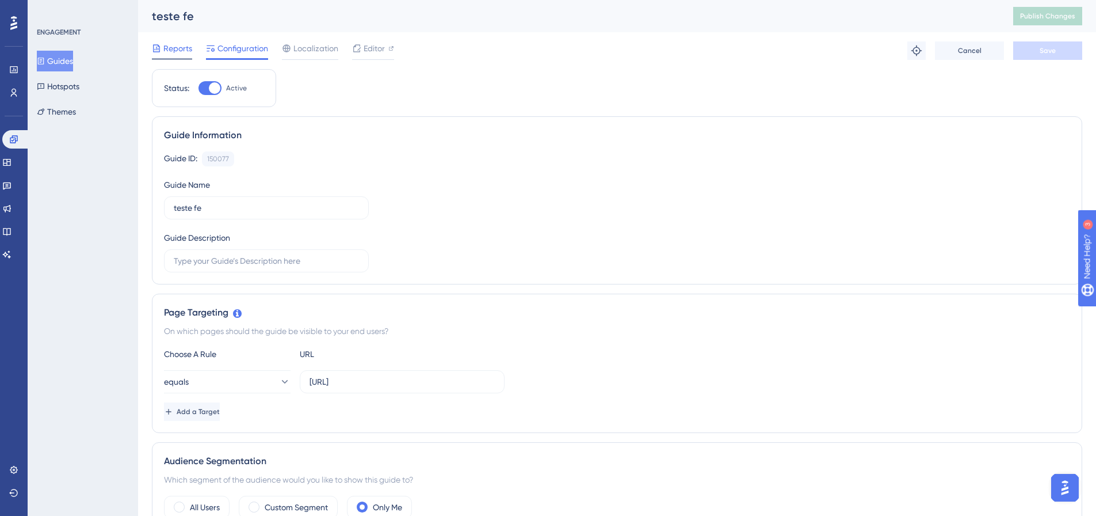
click at [181, 41] on div "Reports Configuration Localization Editor Troubleshoot Cancel Save" at bounding box center [617, 50] width 930 height 37
click at [186, 53] on span "Reports" at bounding box center [177, 48] width 29 height 14
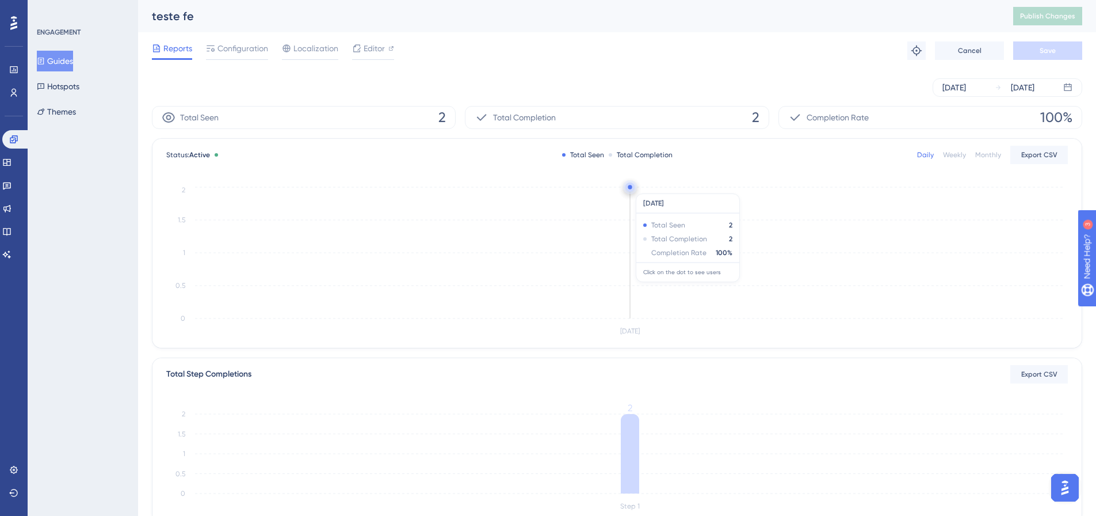
click at [631, 189] on circle at bounding box center [630, 189] width 1 height 1
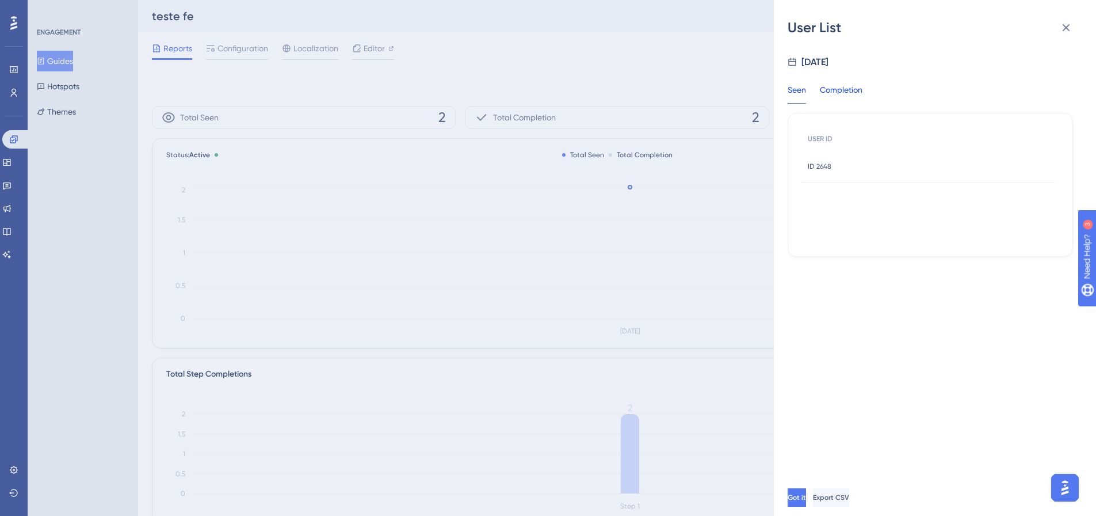
click at [854, 85] on div "Completion" at bounding box center [841, 93] width 43 height 21
click at [796, 86] on div "Seen" at bounding box center [797, 93] width 18 height 21
click at [683, 68] on div "User List Aug 14, 2025 Seen Completion USER ID ID 2648 ID 2648 Got it Export CSV" at bounding box center [548, 258] width 1096 height 516
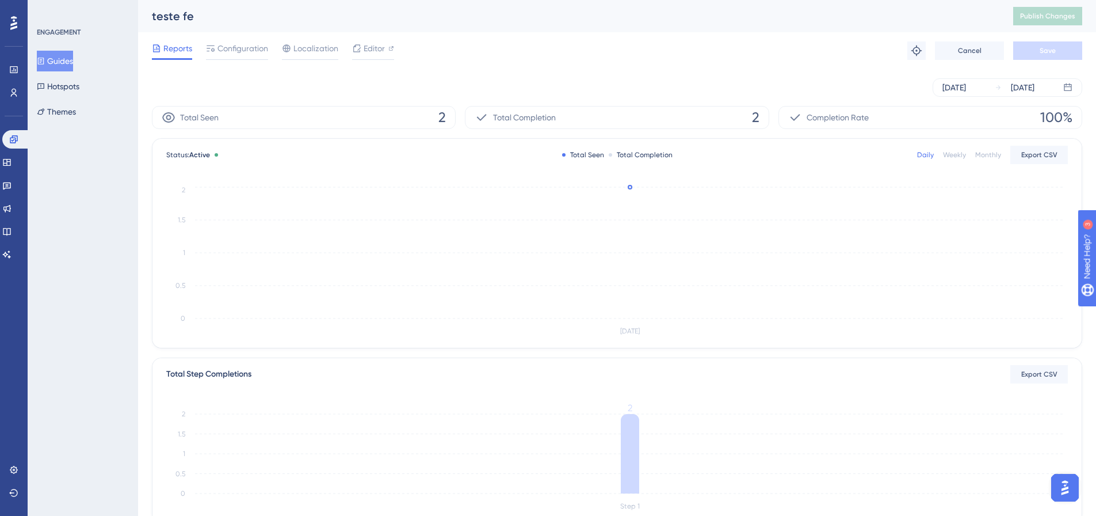
click at [73, 65] on button "Guides" at bounding box center [55, 61] width 36 height 21
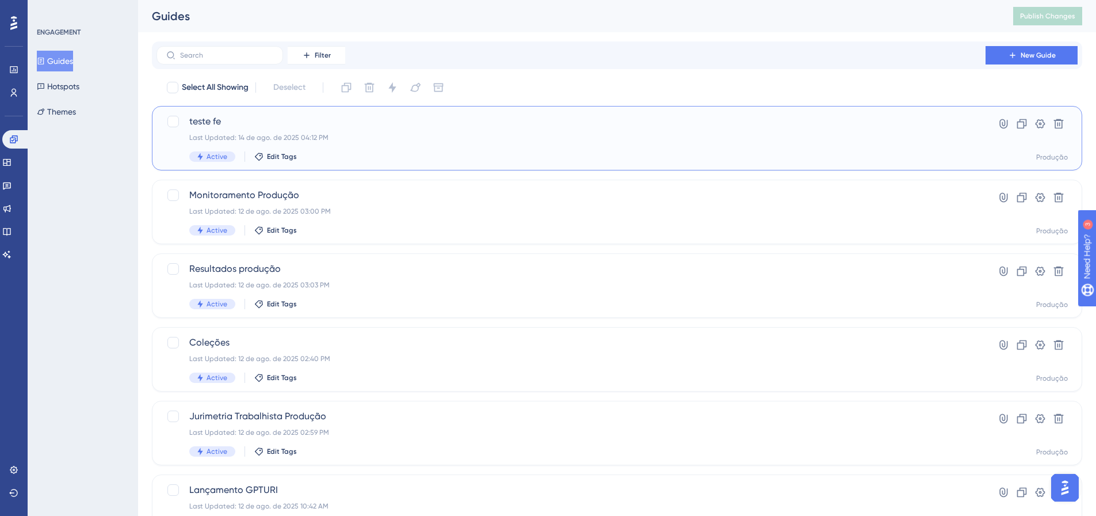
click at [346, 129] on div "teste fe Last Updated: 14 de ago. de 2025 04:12 PM Active Edit Tags" at bounding box center [571, 138] width 764 height 47
